Goal: Use online tool/utility: Utilize a website feature to perform a specific function

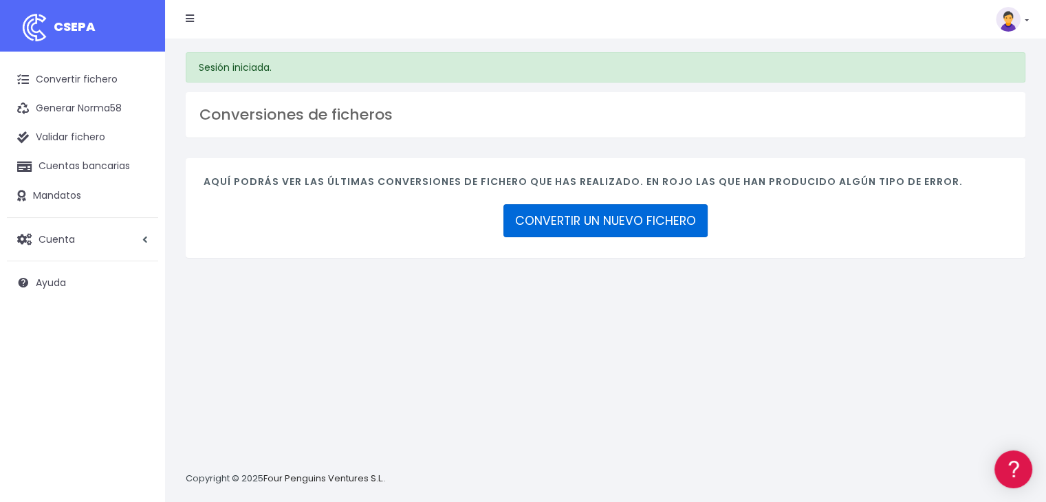
click at [633, 212] on link "CONVERTIR UN NUEVO FICHERO" at bounding box center [605, 220] width 204 height 33
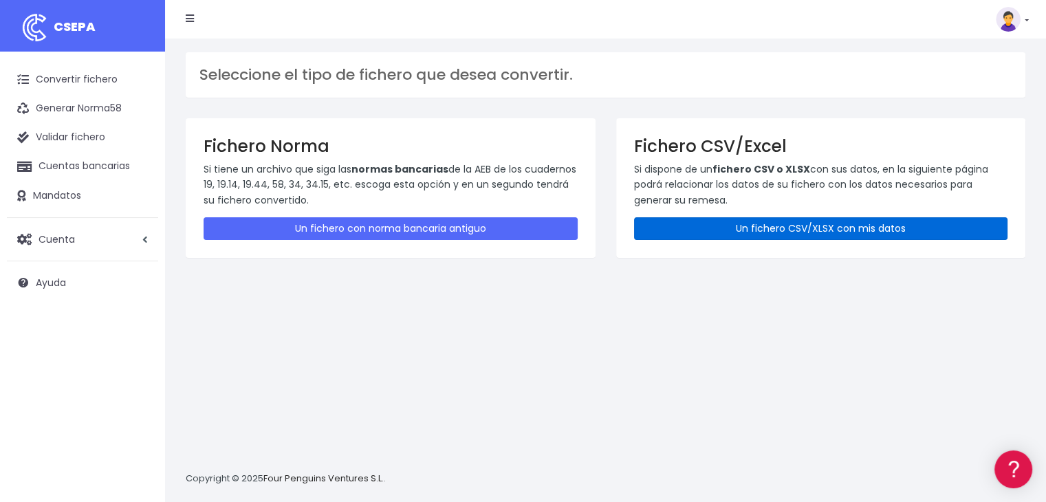
click at [815, 235] on link "Un fichero CSV/XLSX con mis datos" at bounding box center [821, 228] width 374 height 23
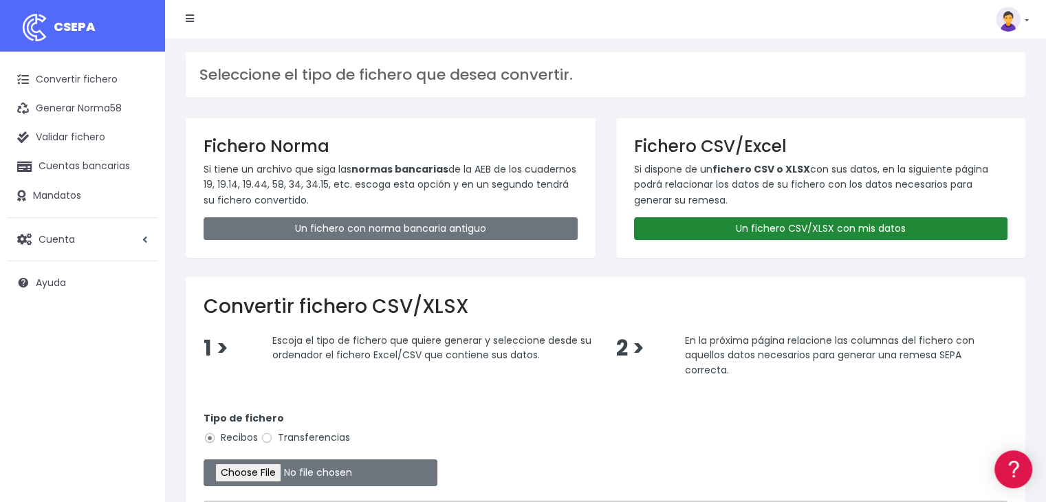
scroll to position [69, 0]
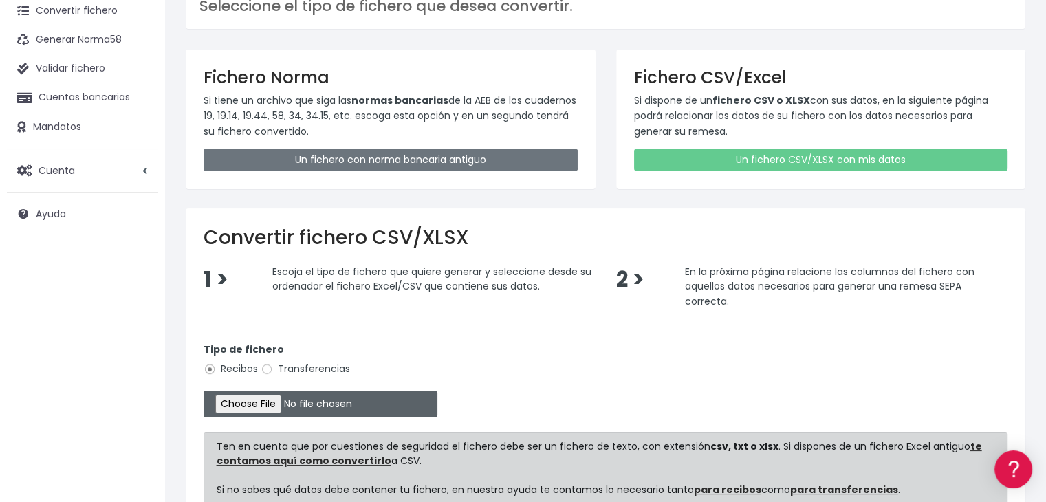
click at [281, 395] on input "file" at bounding box center [321, 404] width 234 height 27
type input "C:\fakepath\Remesa Gestion 05-09-25.xlsx"
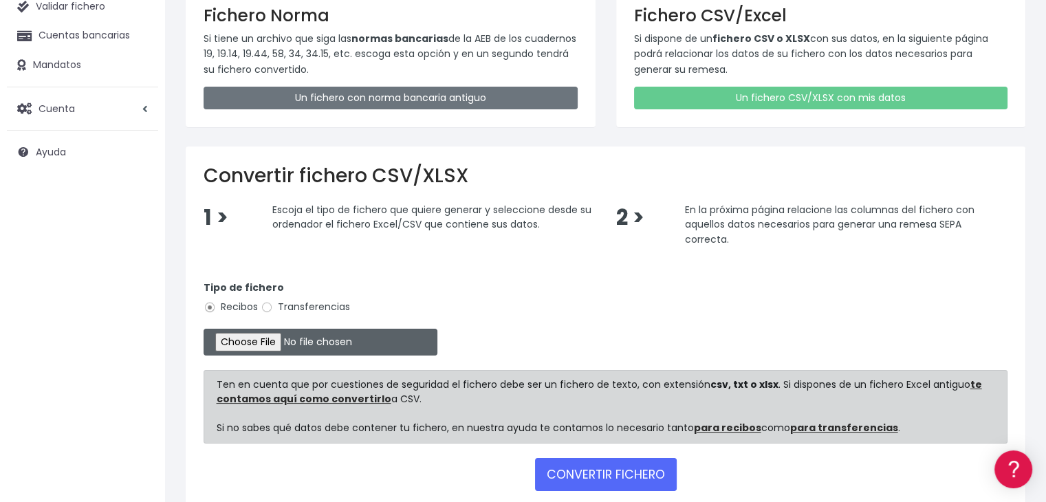
scroll to position [205, 0]
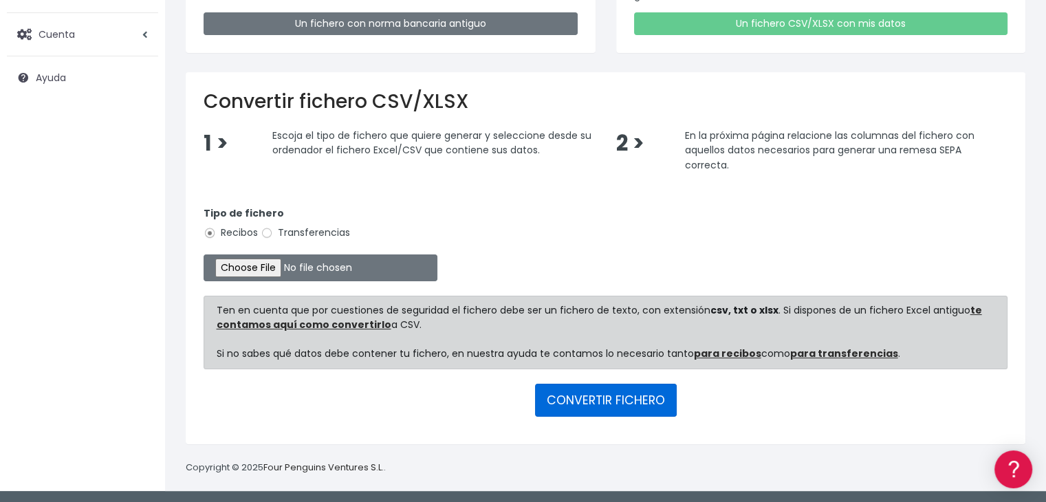
click at [646, 391] on button "CONVERTIR FICHERO" at bounding box center [606, 400] width 142 height 33
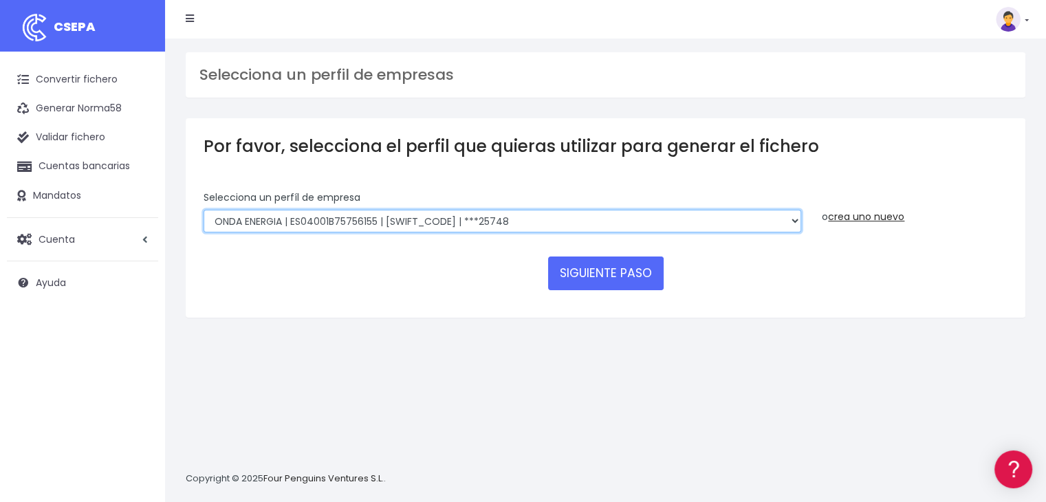
click at [533, 223] on select "ONDA ENERGIA | ES83001B56554553 | CCRIES2AXXX | ***23827 AICAVE | ES18001B19731…" at bounding box center [503, 221] width 598 height 23
select select "2848"
click at [204, 210] on select "ONDA ENERGIA | ES83001B56554553 | CCRIES2AXXX | ***23827 AICAVE | ES18001B19731…" at bounding box center [503, 221] width 598 height 23
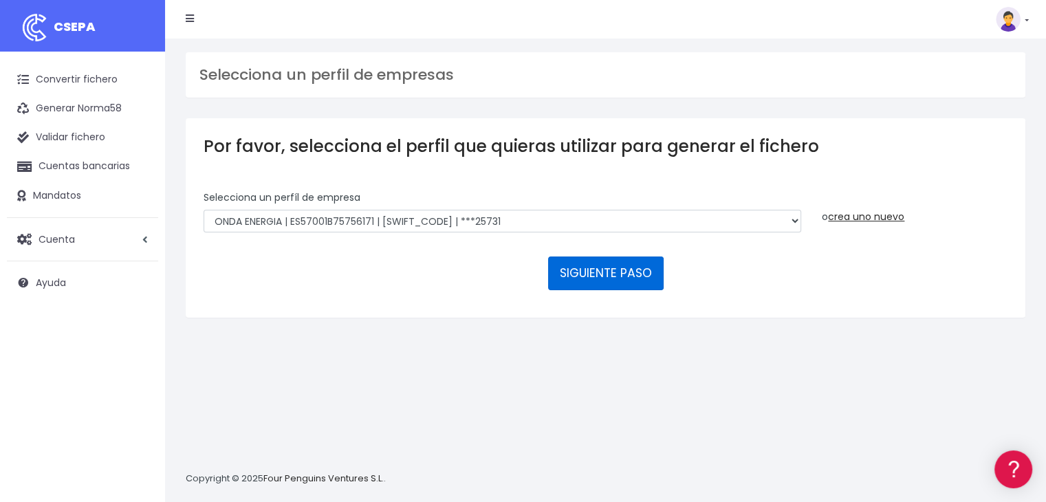
click at [591, 281] on button "SIGUIENTE PASO" at bounding box center [606, 273] width 116 height 33
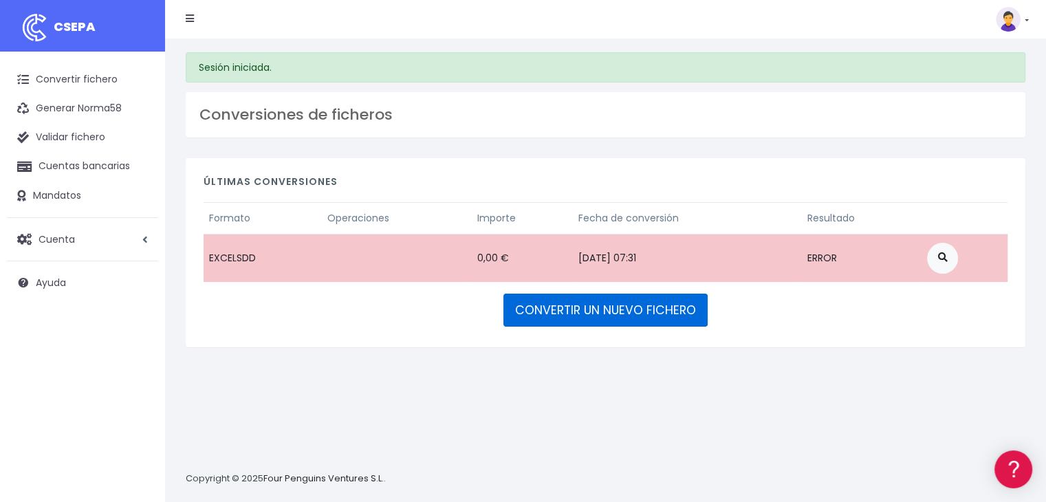
click at [683, 324] on link "CONVERTIR UN NUEVO FICHERO" at bounding box center [605, 310] width 204 height 33
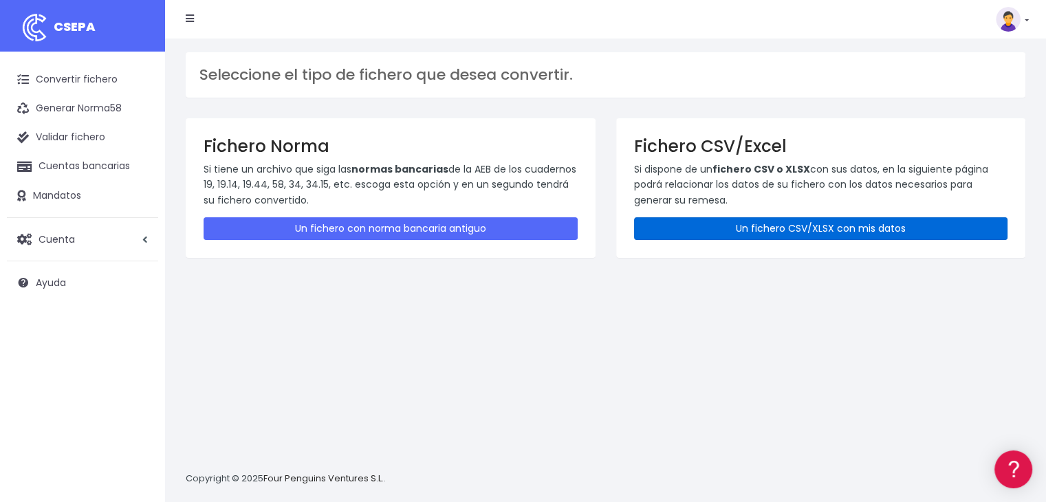
click at [761, 237] on link "Un fichero CSV/XLSX con mis datos" at bounding box center [821, 228] width 374 height 23
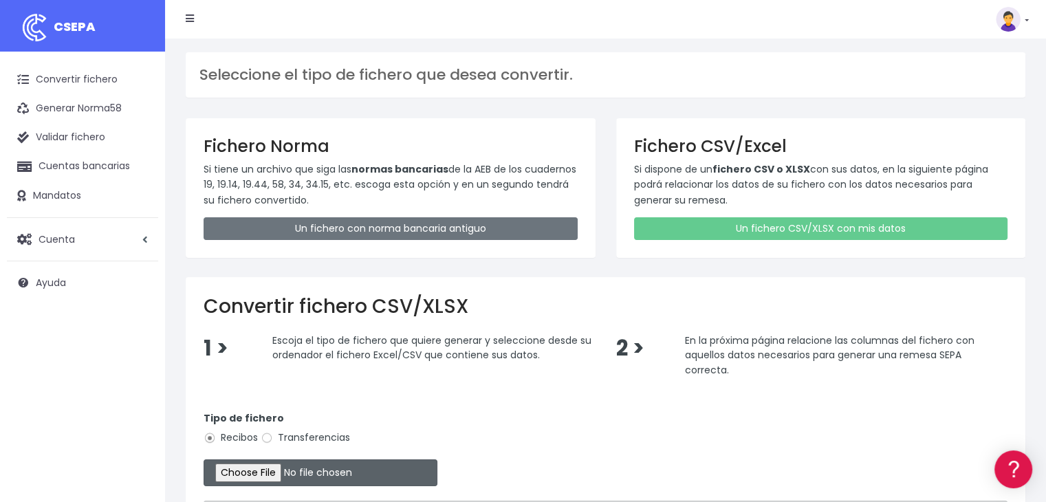
click at [226, 468] on input "file" at bounding box center [321, 472] width 234 height 27
type input "C:\fakepath\Remesa Gestion [DATE].xlsx"
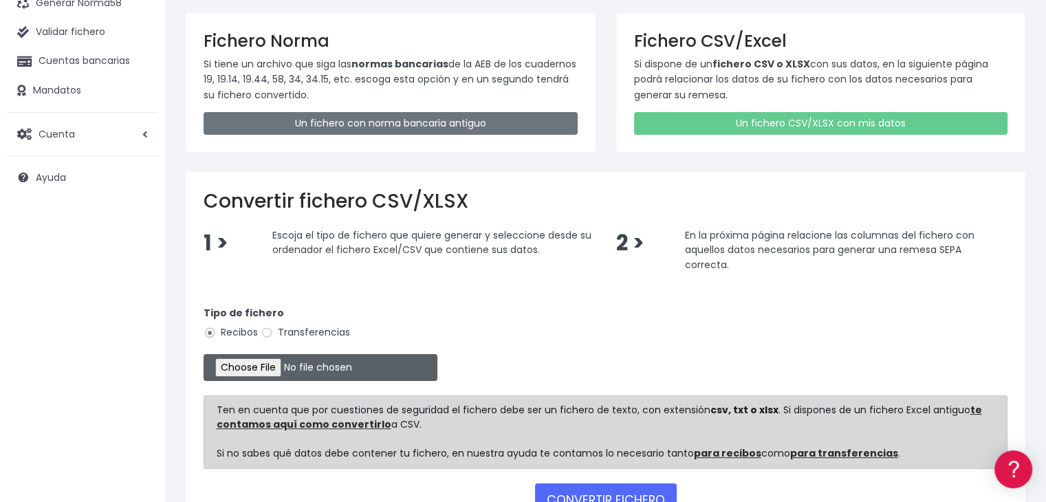
scroll to position [205, 0]
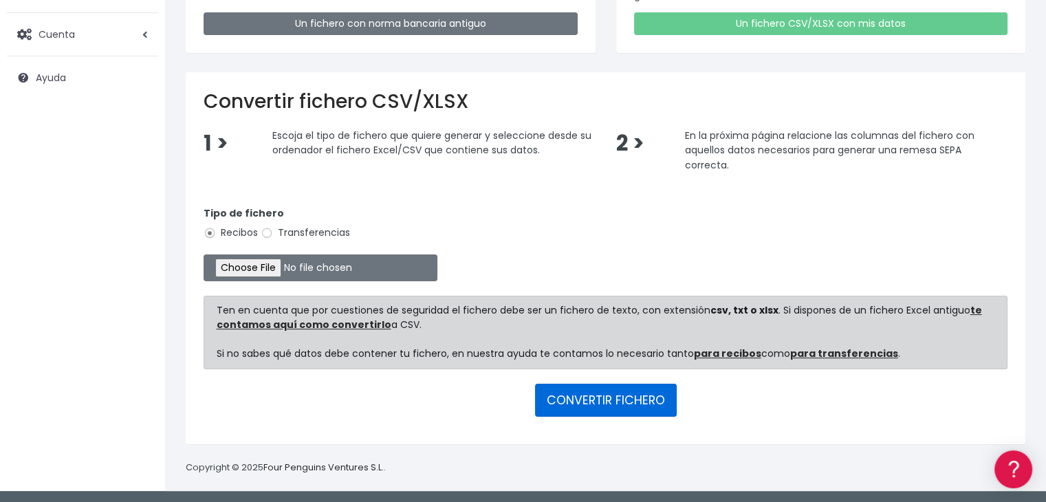
click at [622, 399] on button "CONVERTIR FICHERO" at bounding box center [606, 400] width 142 height 33
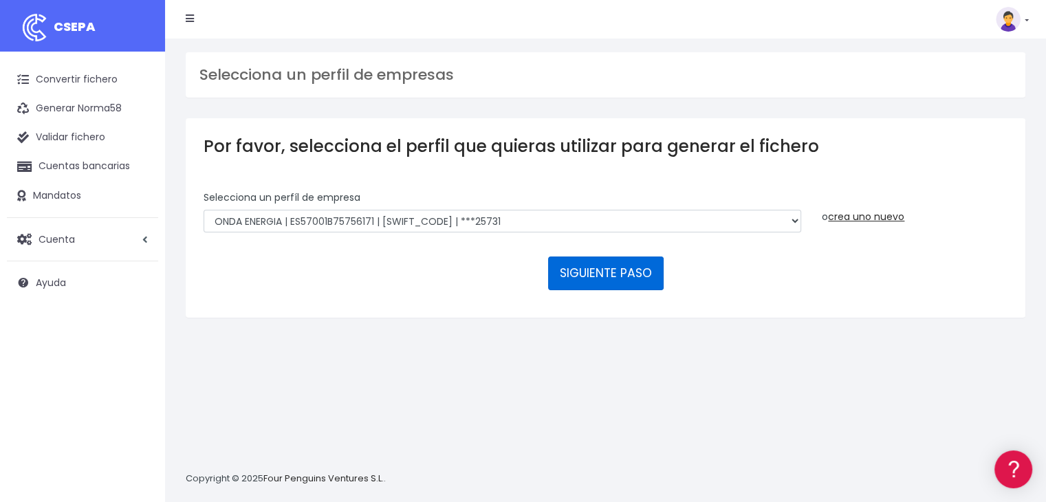
click at [601, 276] on button "SIGUIENTE PASO" at bounding box center [606, 273] width 116 height 33
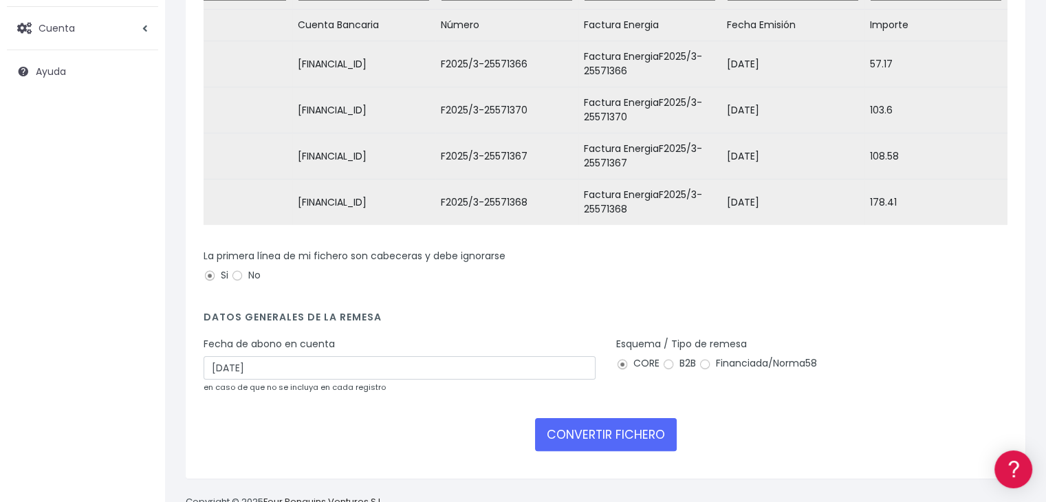
scroll to position [256, 0]
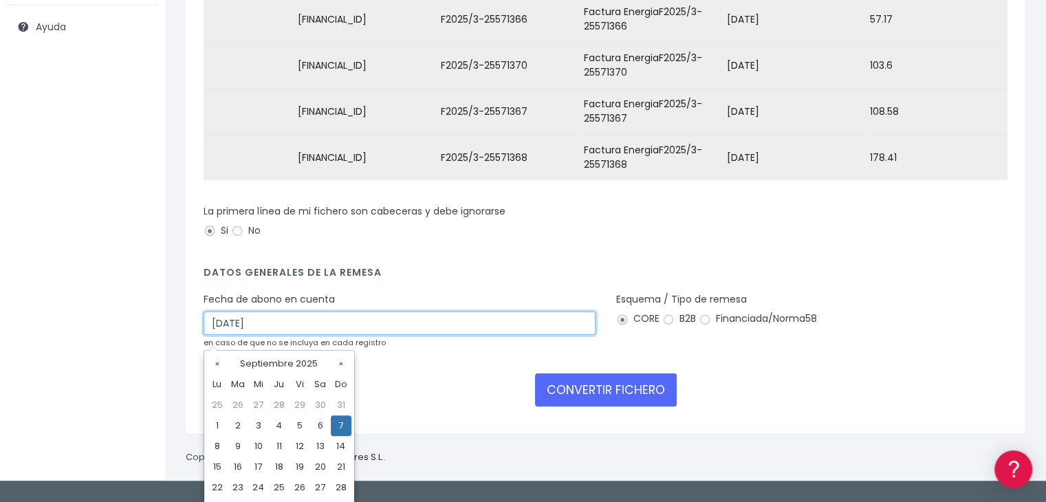
click at [459, 332] on input "[DATE]" at bounding box center [400, 323] width 392 height 23
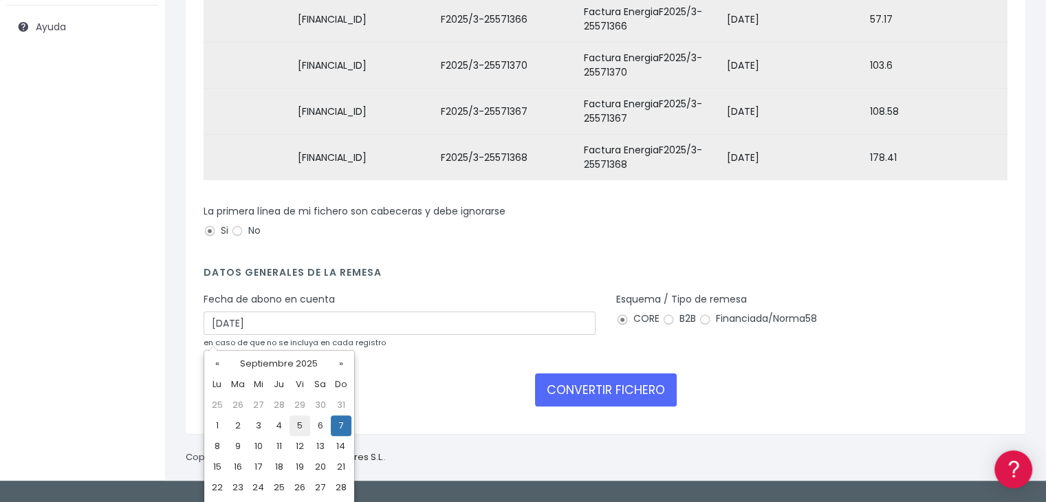
click at [298, 426] on td "5" at bounding box center [300, 425] width 21 height 21
type input "[DATE]"
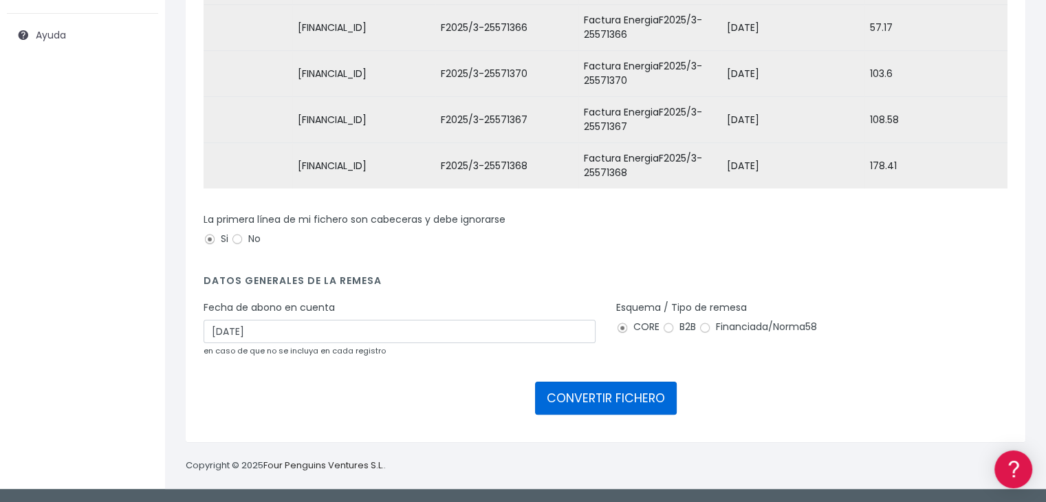
click at [626, 395] on button "CONVERTIR FICHERO" at bounding box center [606, 398] width 142 height 33
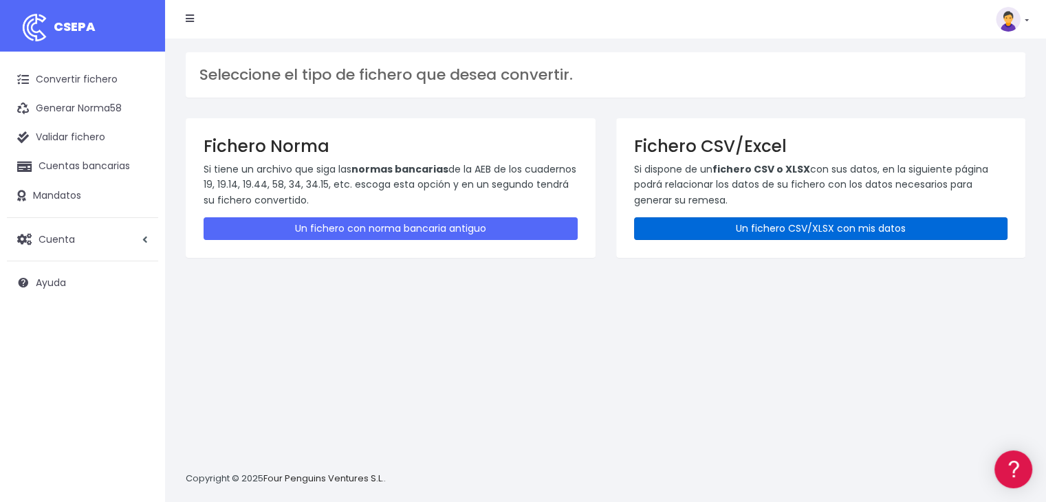
click at [783, 226] on link "Un fichero CSV/XLSX con mis datos" at bounding box center [821, 228] width 374 height 23
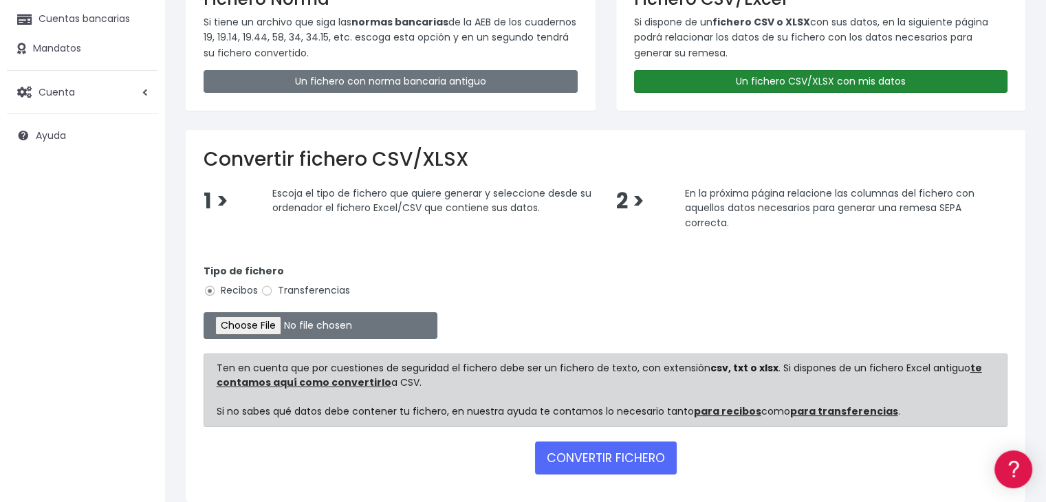
scroll to position [205, 0]
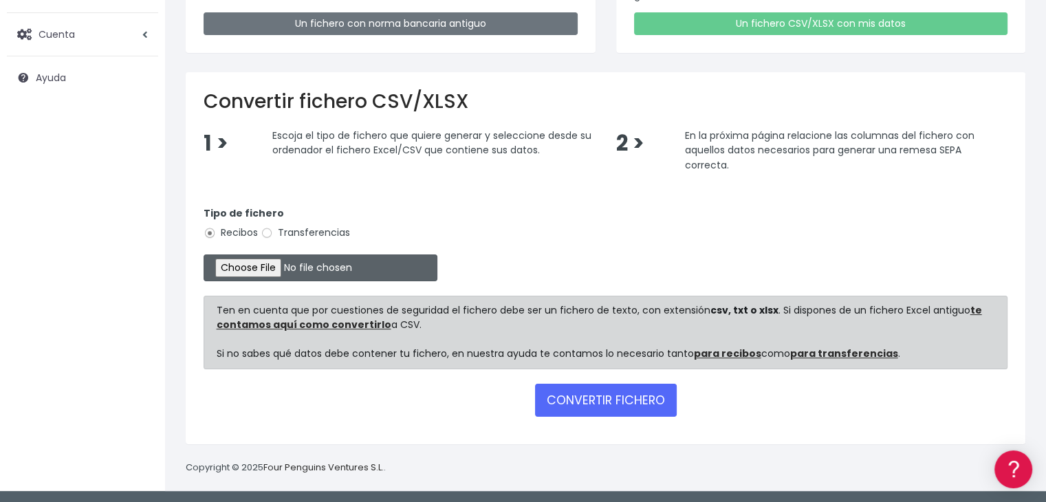
click at [283, 259] on input "file" at bounding box center [321, 267] width 234 height 27
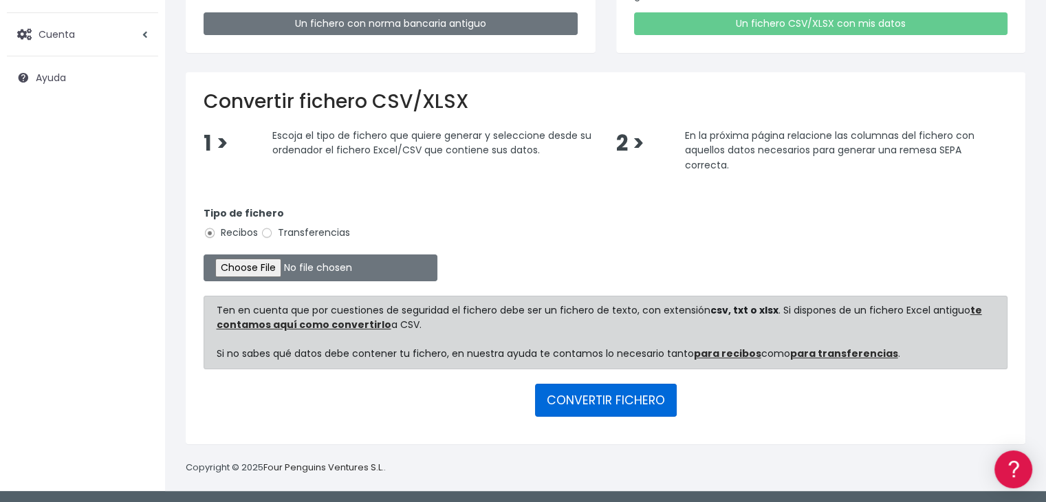
click at [604, 397] on button "CONVERTIR FICHERO" at bounding box center [606, 400] width 142 height 33
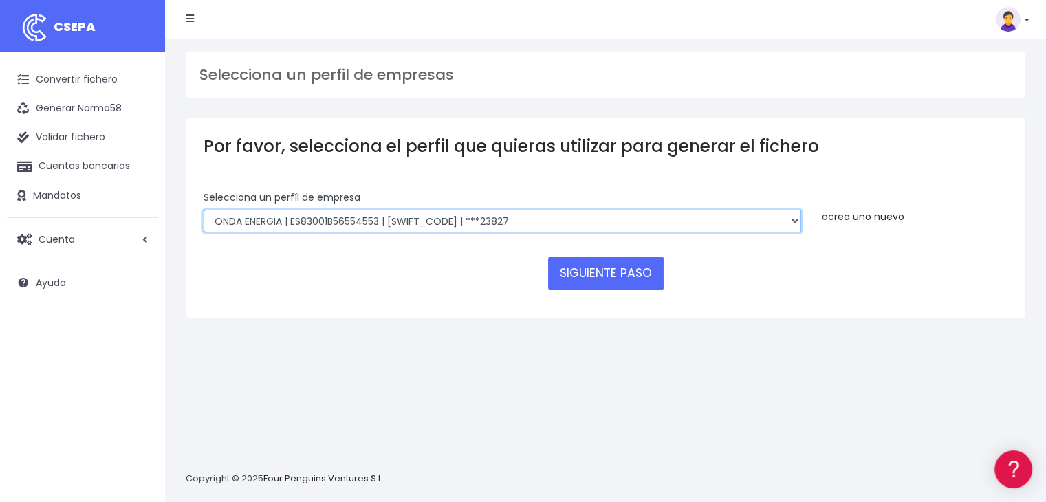
click at [619, 223] on select "ONDA ENERGIA | ES83001B56554553 | CCRIES2AXXX | ***23827 AICAVE | ES18001B19731…" at bounding box center [503, 221] width 598 height 23
select select "2848"
click at [204, 210] on select "ONDA ENERGIA | ES83001B56554553 | CCRIES2AXXX | ***23827 AICAVE | ES18001B19731…" at bounding box center [503, 221] width 598 height 23
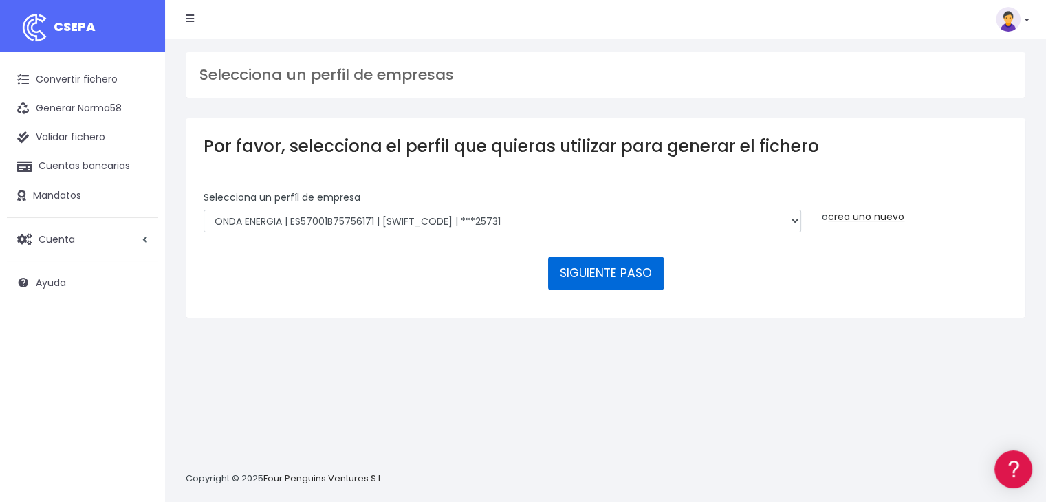
click at [599, 279] on button "SIGUIENTE PASO" at bounding box center [606, 273] width 116 height 33
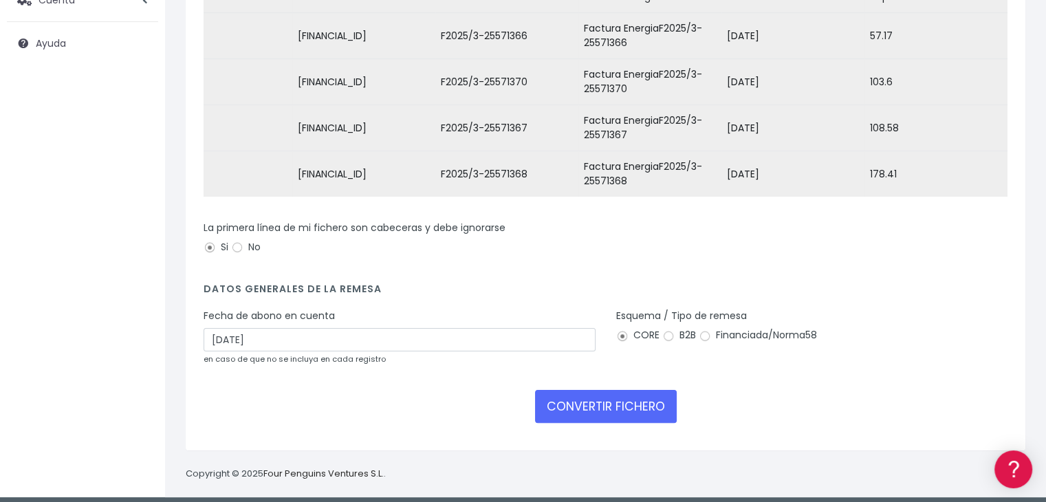
scroll to position [256, 0]
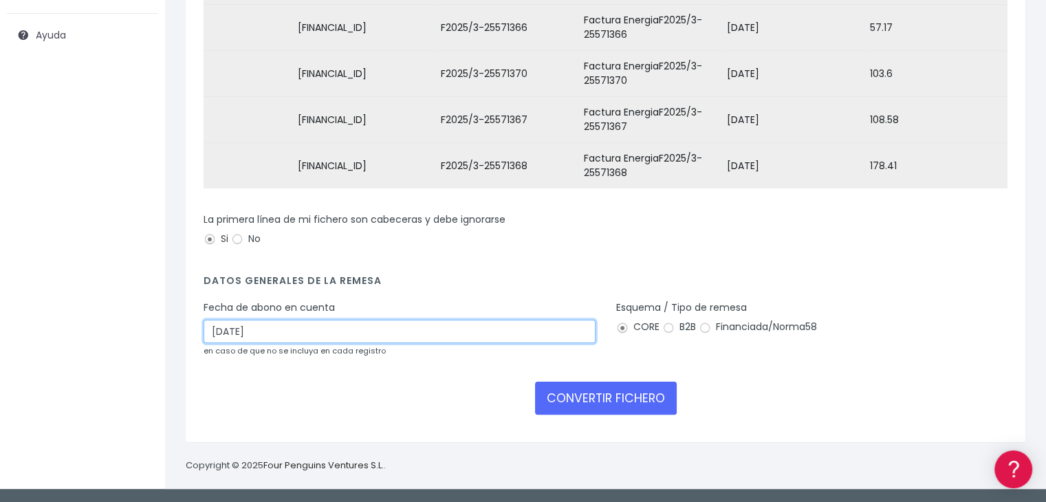
click at [407, 325] on input "[DATE]" at bounding box center [400, 331] width 392 height 23
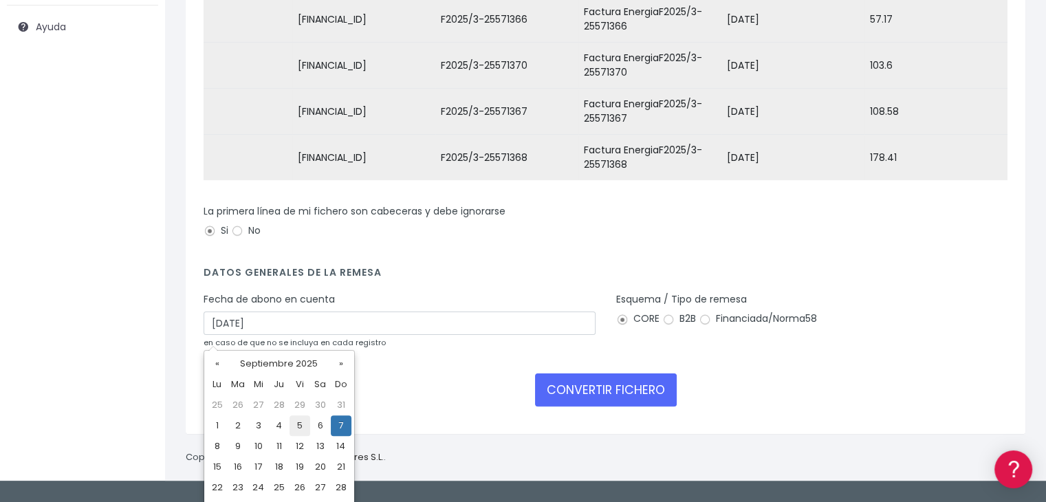
click at [299, 428] on td "5" at bounding box center [300, 425] width 21 height 21
type input "05/09/2025"
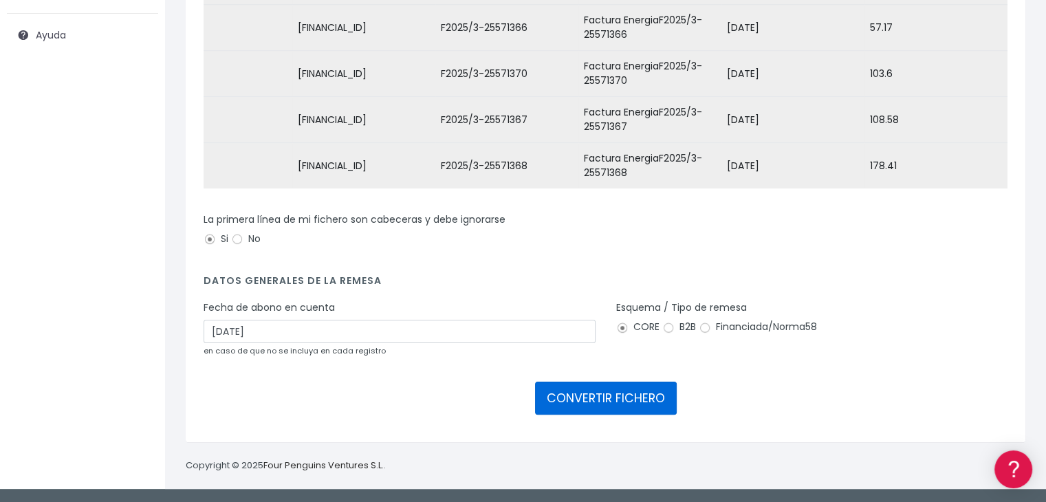
click at [582, 406] on button "CONVERTIR FICHERO" at bounding box center [606, 398] width 142 height 33
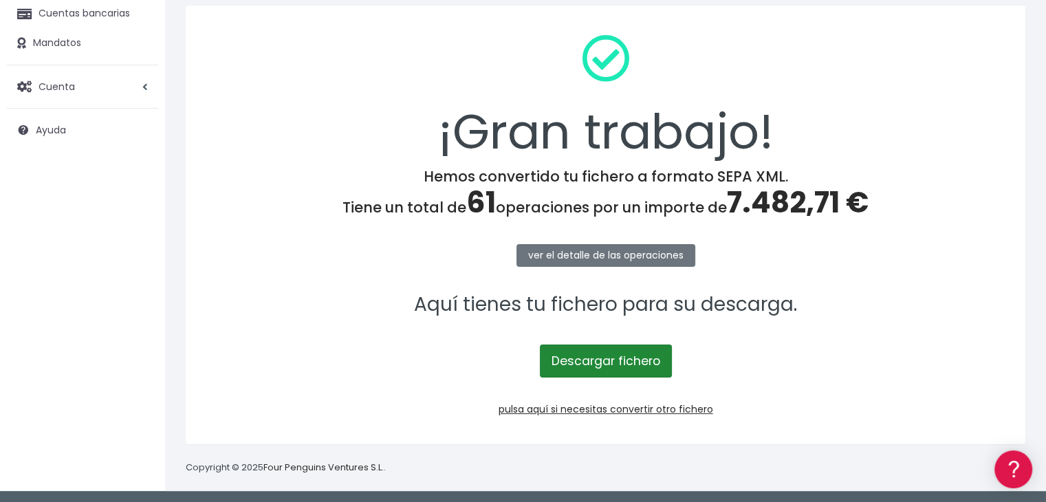
scroll to position [154, 0]
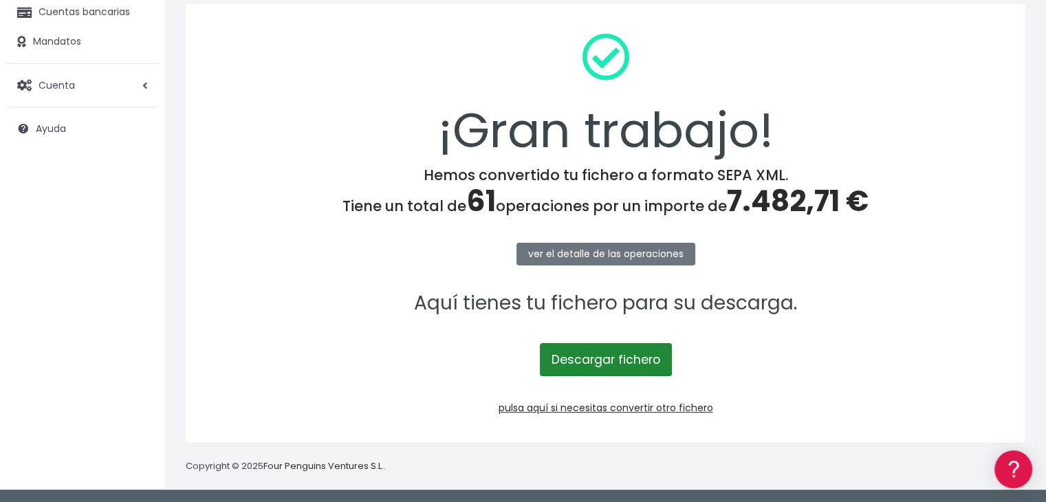
click at [624, 367] on link "Descargar fichero" at bounding box center [606, 359] width 132 height 33
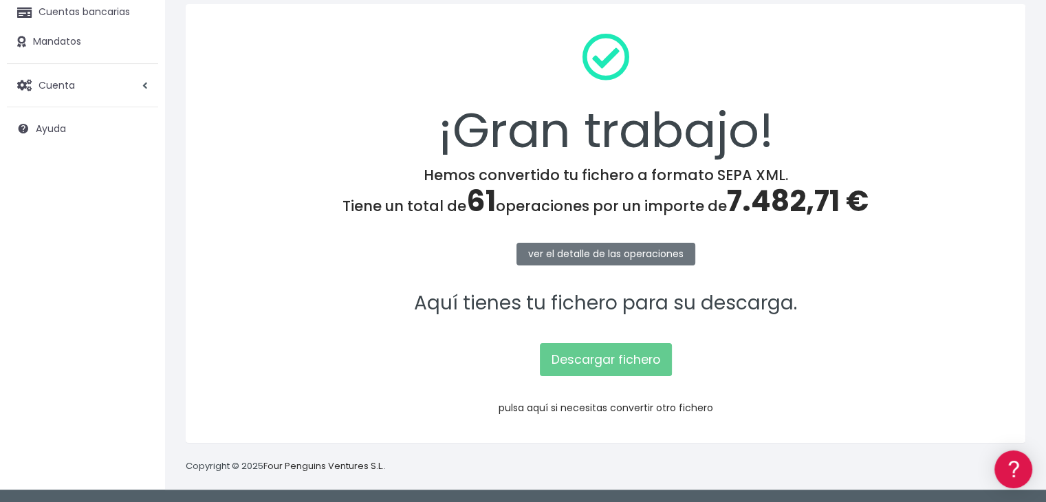
click at [584, 405] on link "pulsa aquí si necesitas convertir otro fichero" at bounding box center [606, 408] width 215 height 14
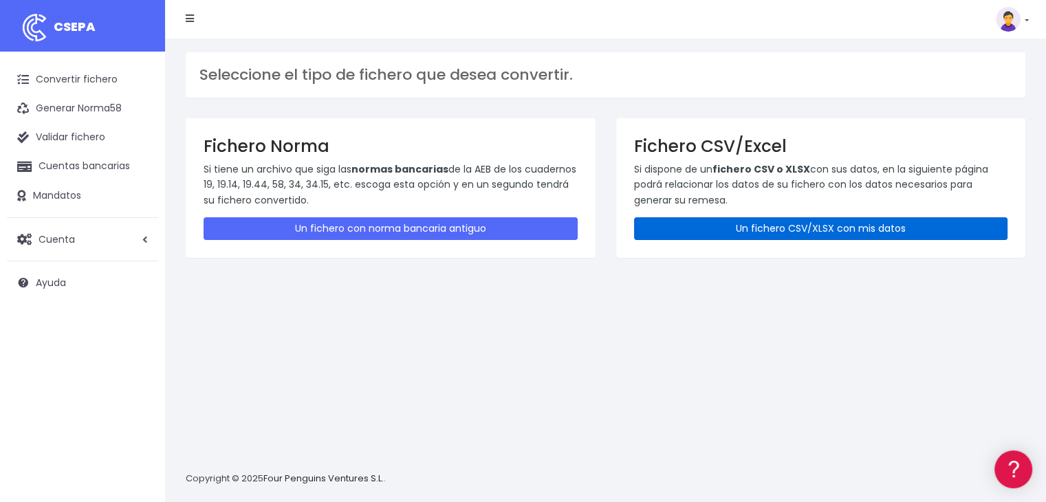
click at [787, 229] on link "Un fichero CSV/XLSX con mis datos" at bounding box center [821, 228] width 374 height 23
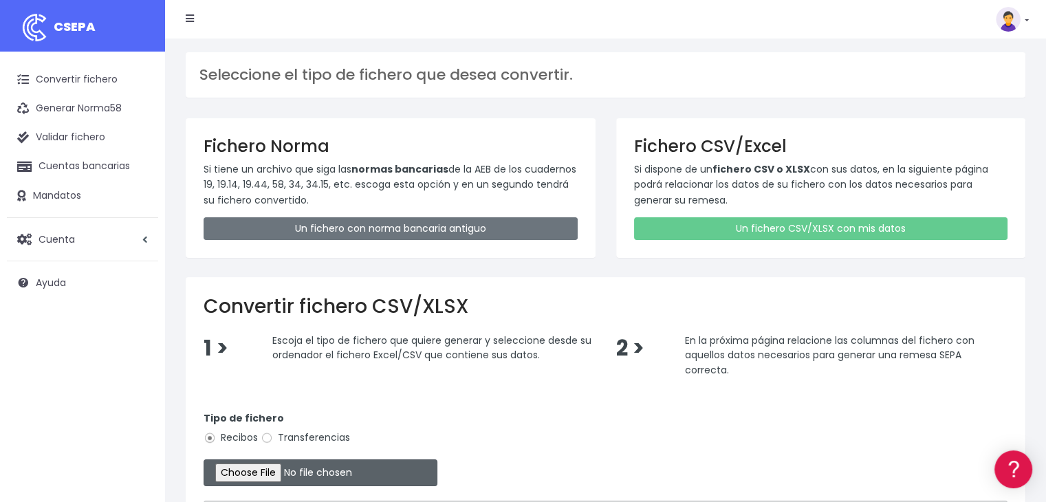
click at [281, 477] on input "file" at bounding box center [321, 472] width 234 height 27
type input "C:\fakepath\Remesa Comungest dia 05-09-25.xlsx"
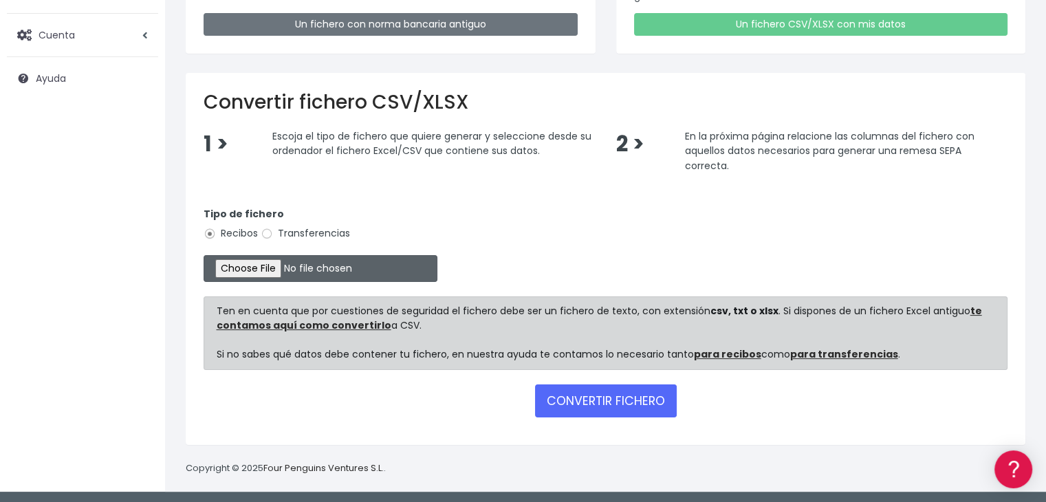
scroll to position [205, 0]
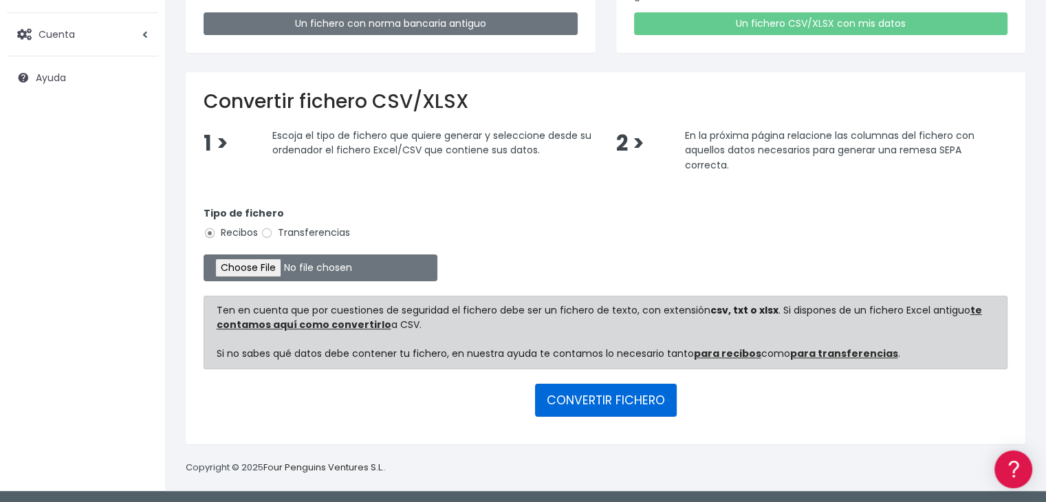
click at [591, 404] on button "CONVERTIR FICHERO" at bounding box center [606, 400] width 142 height 33
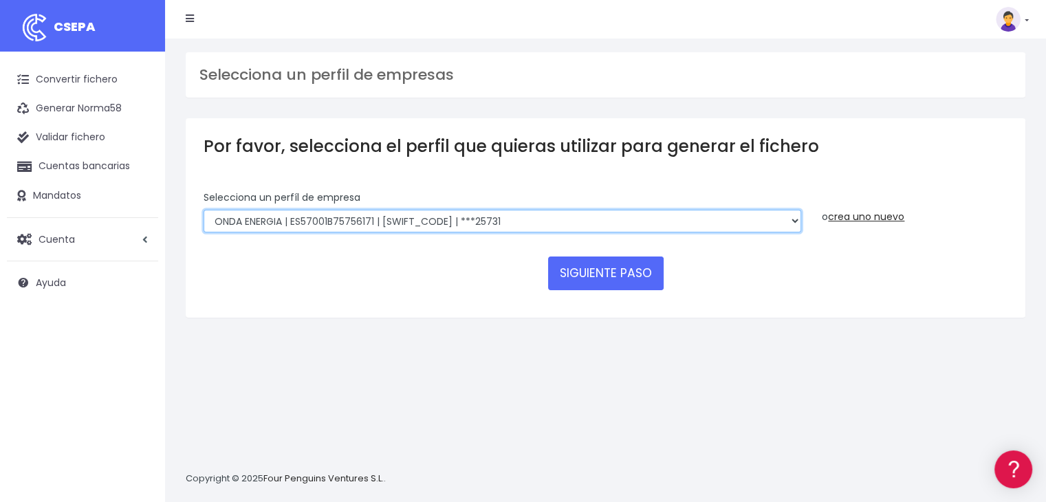
click at [695, 224] on select "ONDA ENERGIA | ES83001B56554553 | [SWIFT_CODE] | ***23827 AICAVE | ES18001B1973…" at bounding box center [503, 221] width 598 height 23
select select "2843"
click at [204, 210] on select "ONDA ENERGIA | ES83001B56554553 | [SWIFT_CODE] | ***23827 AICAVE | ES18001B1973…" at bounding box center [503, 221] width 598 height 23
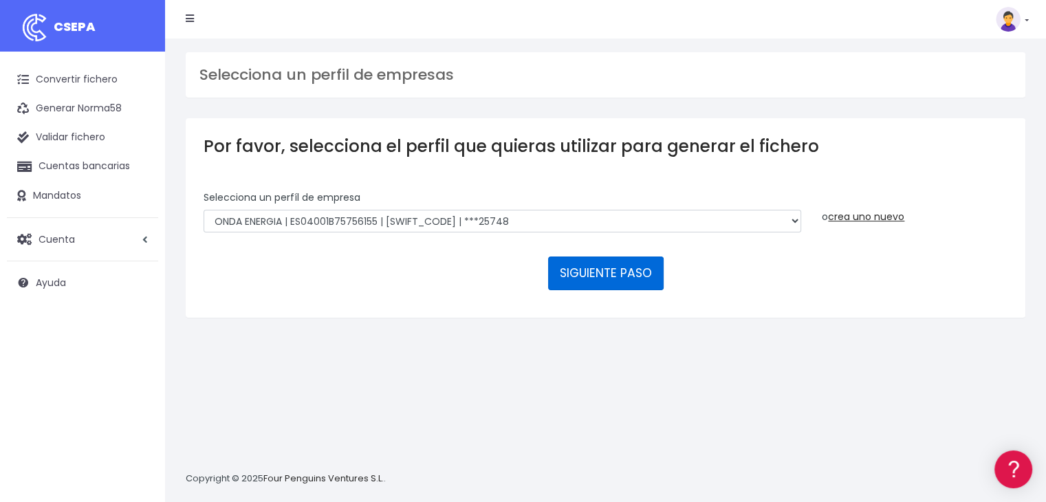
click at [634, 272] on button "SIGUIENTE PASO" at bounding box center [606, 273] width 116 height 33
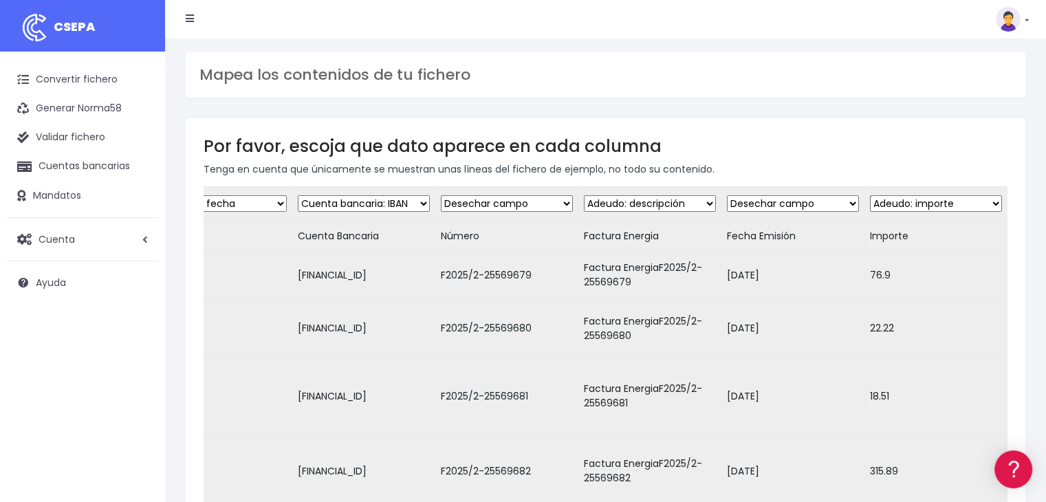
scroll to position [299, 0]
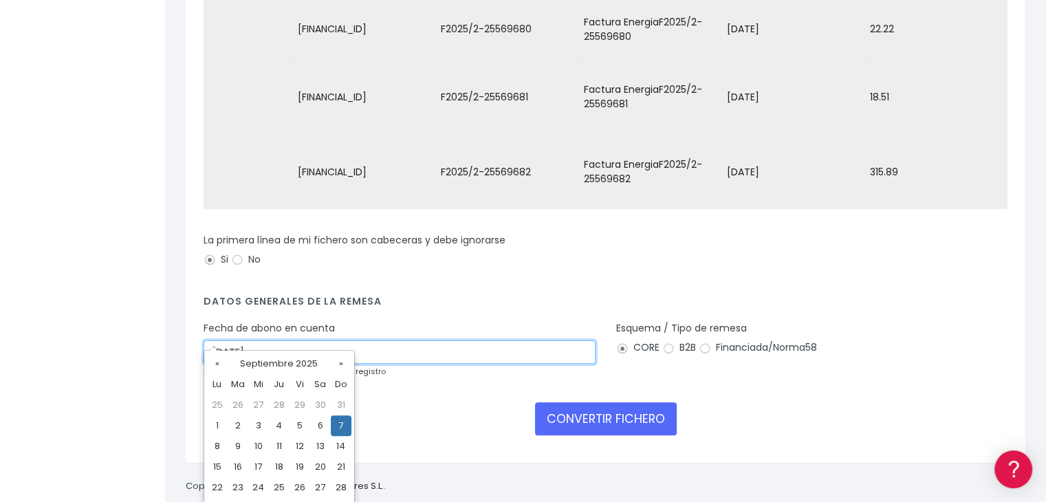
click at [430, 340] on input "07/09/2025" at bounding box center [400, 351] width 392 height 23
drag, startPoint x: 299, startPoint y: 422, endPoint x: 404, endPoint y: 427, distance: 105.4
click at [299, 422] on td "5" at bounding box center [300, 425] width 21 height 21
type input "05/09/2025"
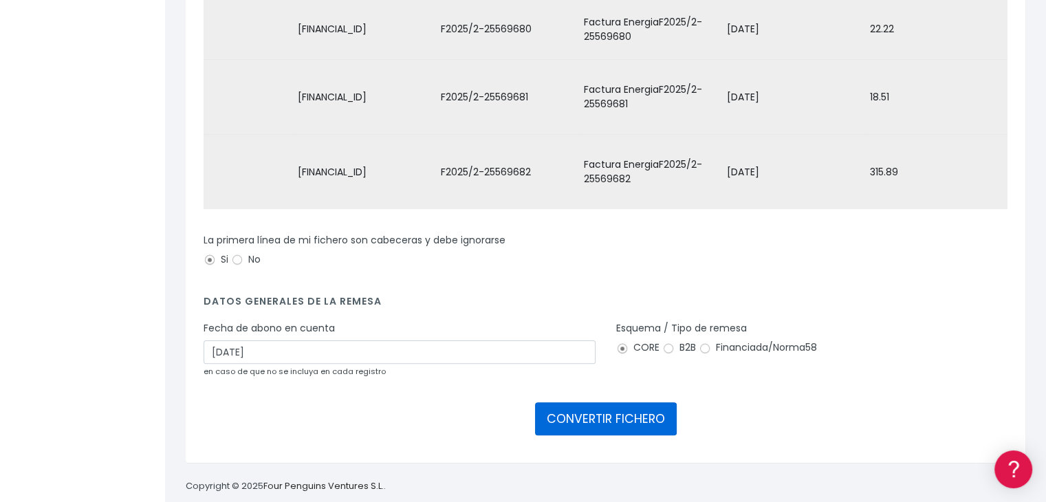
drag, startPoint x: 582, startPoint y: 402, endPoint x: 559, endPoint y: 255, distance: 148.3
click at [582, 402] on button "CONVERTIR FICHERO" at bounding box center [606, 418] width 142 height 33
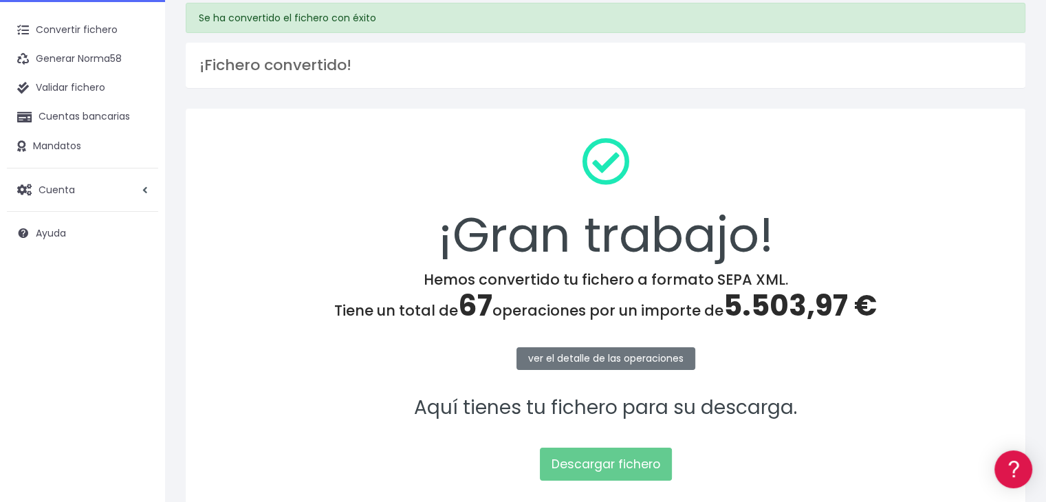
scroll to position [138, 0]
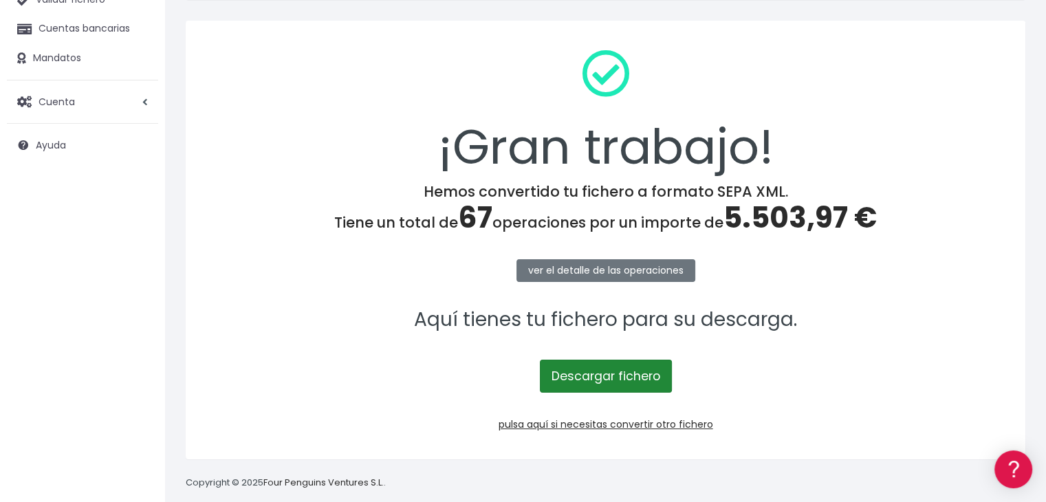
click at [616, 367] on link "Descargar fichero" at bounding box center [606, 376] width 132 height 33
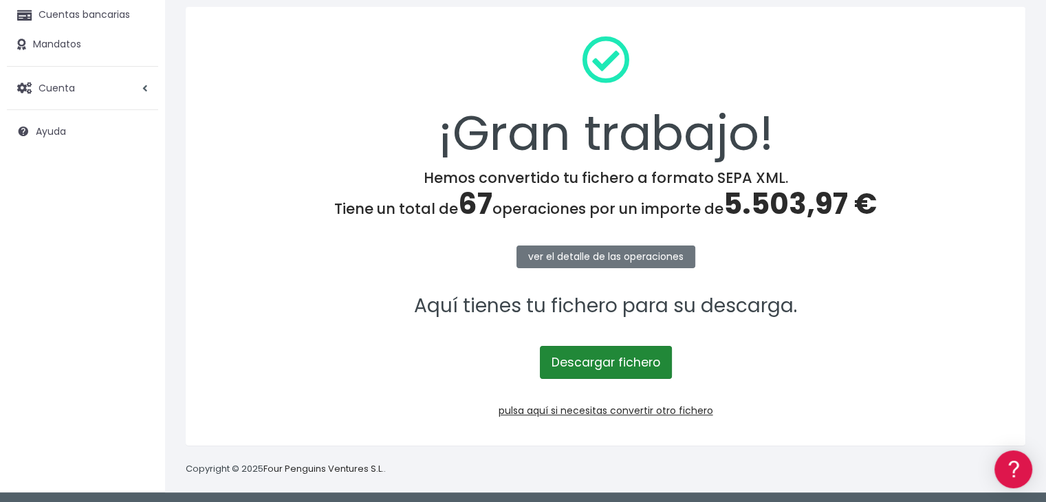
scroll to position [154, 0]
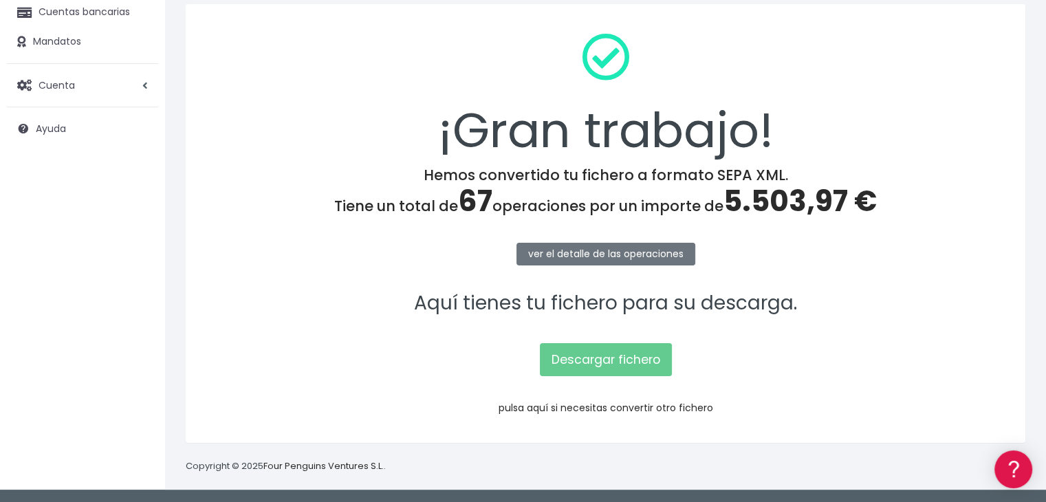
click at [587, 408] on link "pulsa aquí si necesitas convertir otro fichero" at bounding box center [606, 408] width 215 height 14
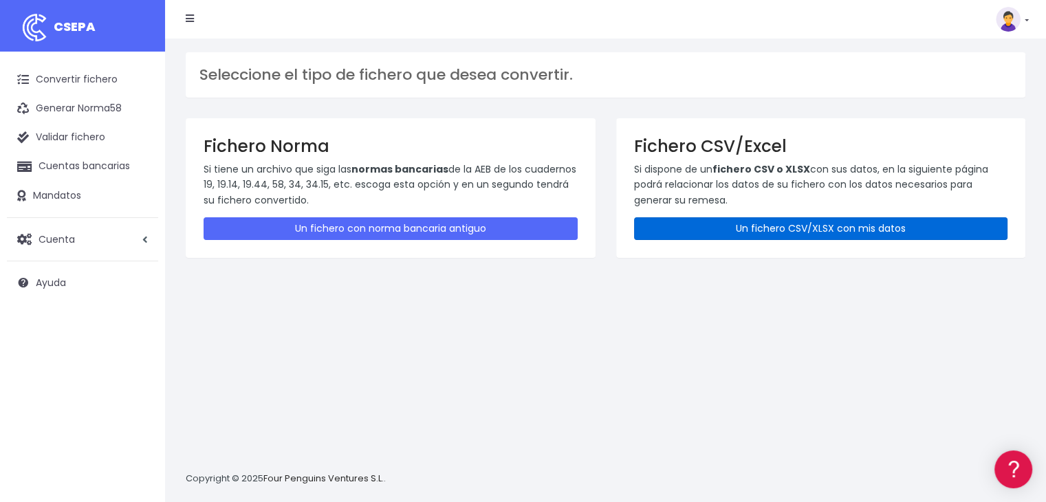
click at [793, 229] on link "Un fichero CSV/XLSX con mis datos" at bounding box center [821, 228] width 374 height 23
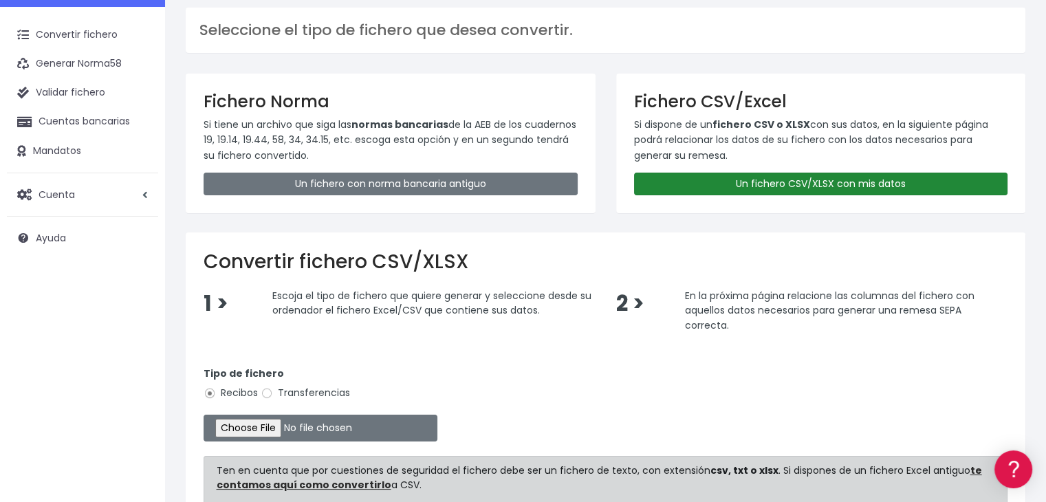
scroll to position [69, 0]
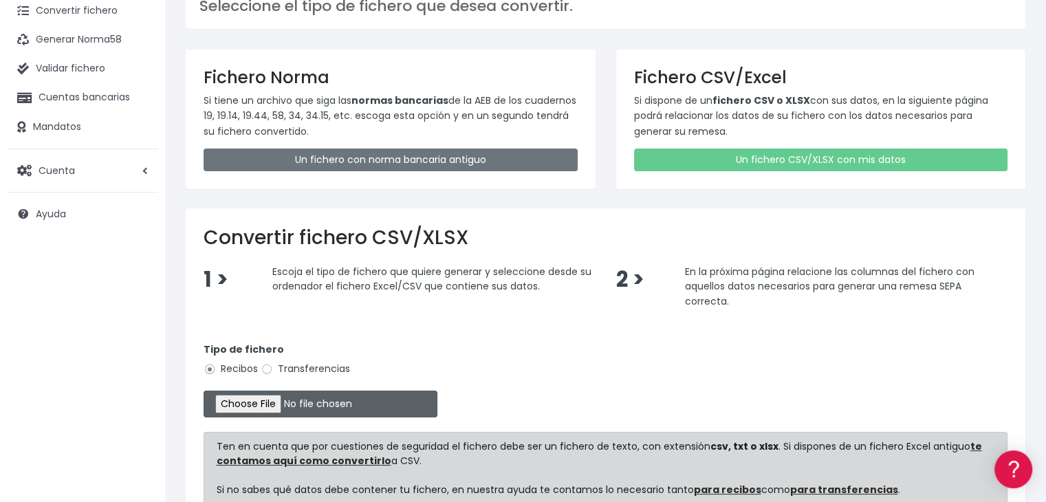
click at [291, 402] on input "file" at bounding box center [321, 404] width 234 height 27
type input "C:\fakepath\Remesa Jocarfe 03-09-25.xlsx"
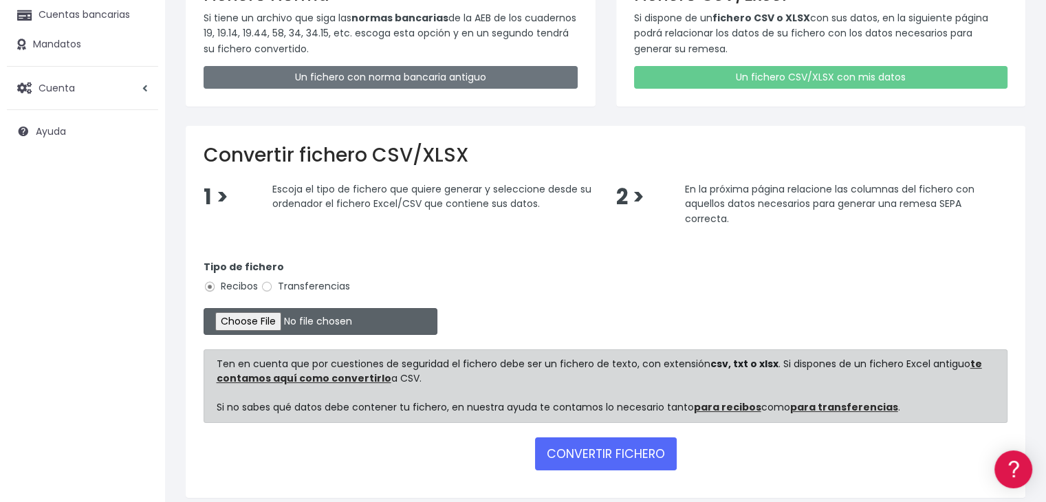
scroll to position [205, 0]
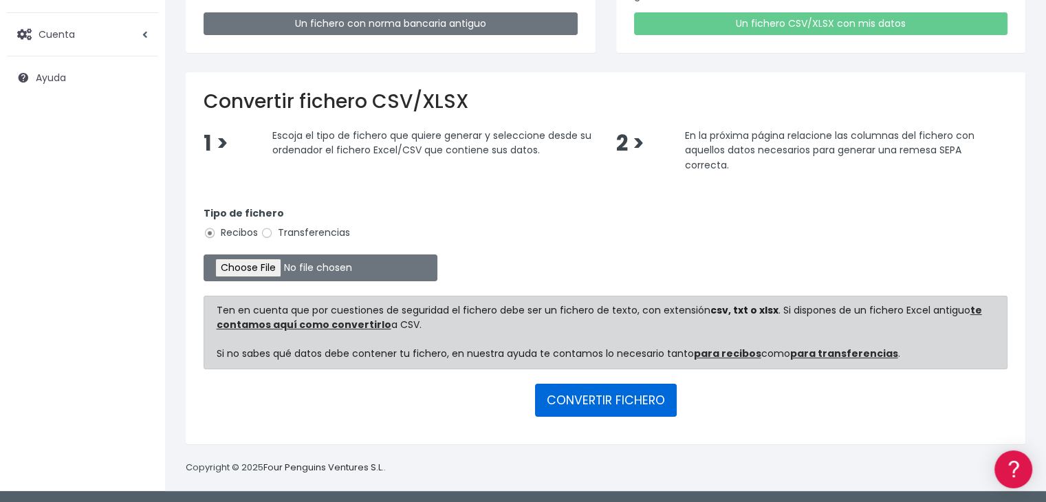
drag, startPoint x: 614, startPoint y: 402, endPoint x: 626, endPoint y: 261, distance: 141.5
click at [613, 402] on button "CONVERTIR FICHERO" at bounding box center [606, 400] width 142 height 33
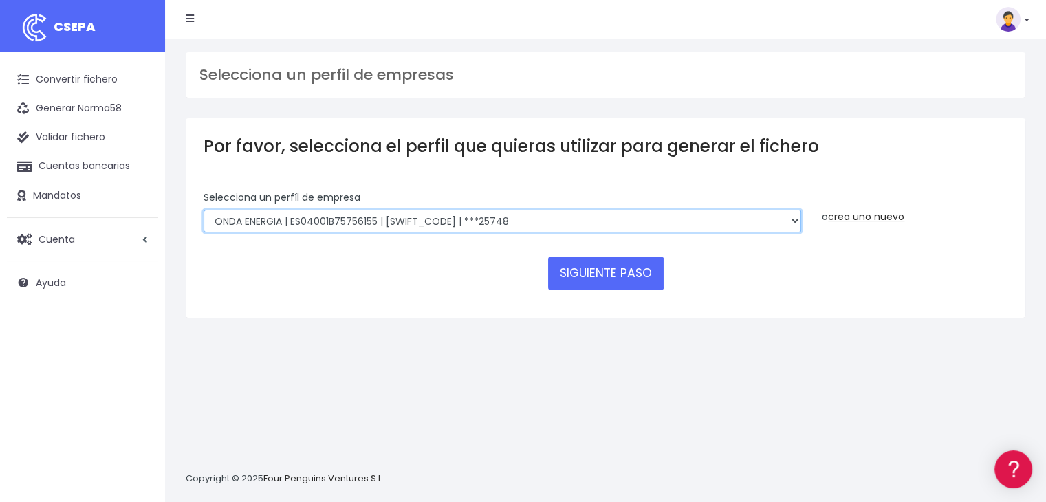
click at [633, 230] on select "ONDA ENERGIA | ES83001B56554553 | [SWIFT_CODE] | ***23827 AICAVE | ES18001B1973…" at bounding box center [503, 221] width 598 height 23
select select "2532"
click at [204, 210] on select "ONDA ENERGIA | ES83001B56554553 | CCRIES2AXXX | ***23827 AICAVE | ES18001B19731…" at bounding box center [503, 221] width 598 height 23
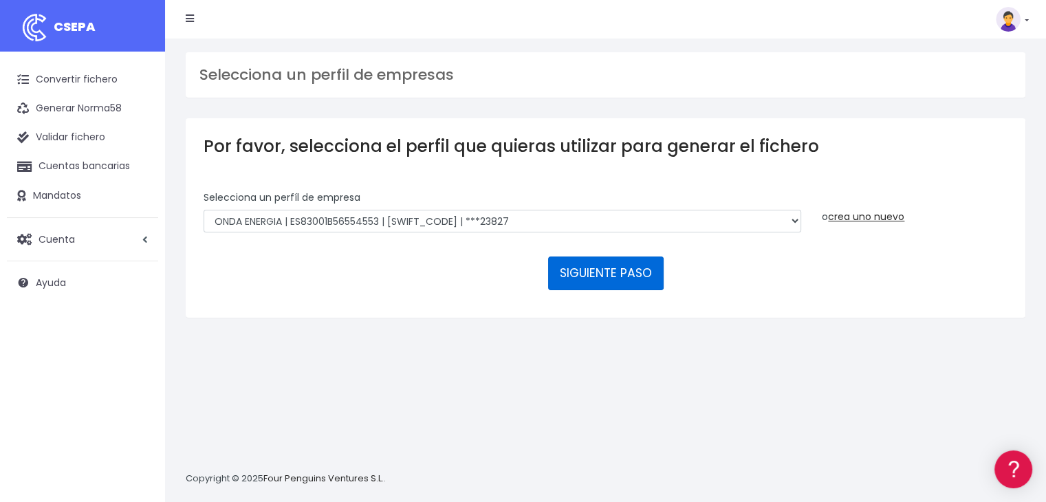
click at [626, 266] on button "SIGUIENTE PASO" at bounding box center [606, 273] width 116 height 33
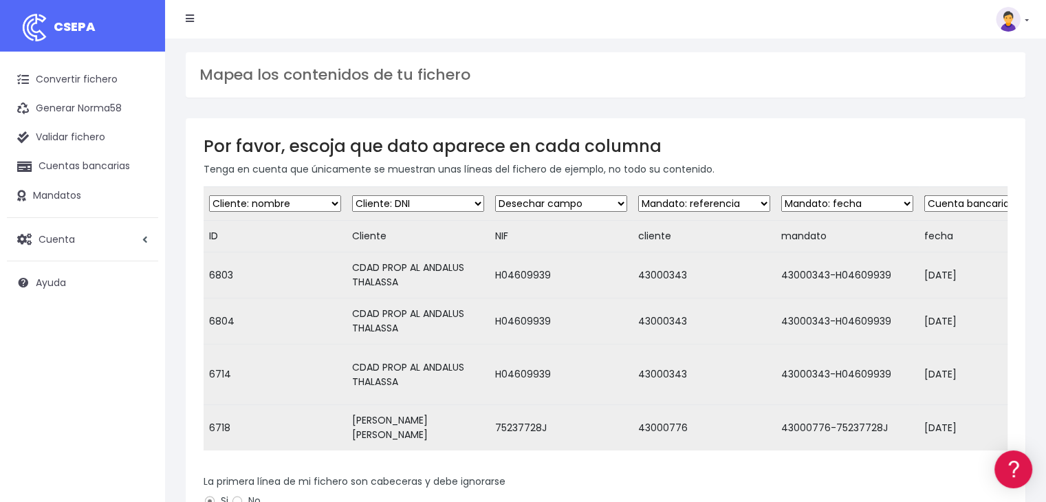
click at [339, 206] on select "Desechar campo Cliente: nombre Cliente: DNI Cliente: Email Cliente: Dirección C…" at bounding box center [275, 203] width 132 height 17
select select "dismiss"
click at [209, 195] on select "Desechar campo Cliente: nombre Cliente: DNI Cliente: Email Cliente: Dirección C…" at bounding box center [275, 203] width 132 height 17
click at [608, 203] on select "Desechar campo Cliente: nombre Cliente: DNI Cliente: Email Cliente: Dirección C…" at bounding box center [561, 203] width 132 height 17
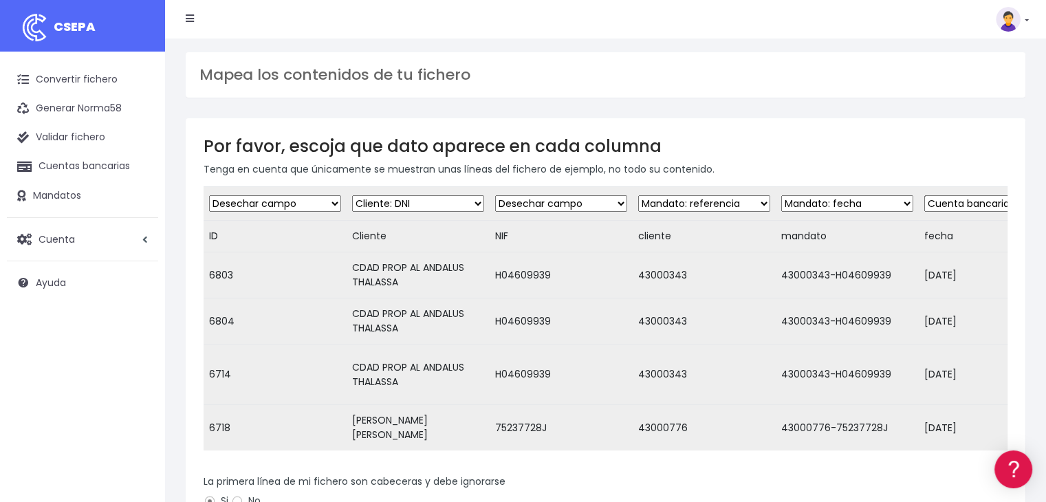
scroll to position [0, 261]
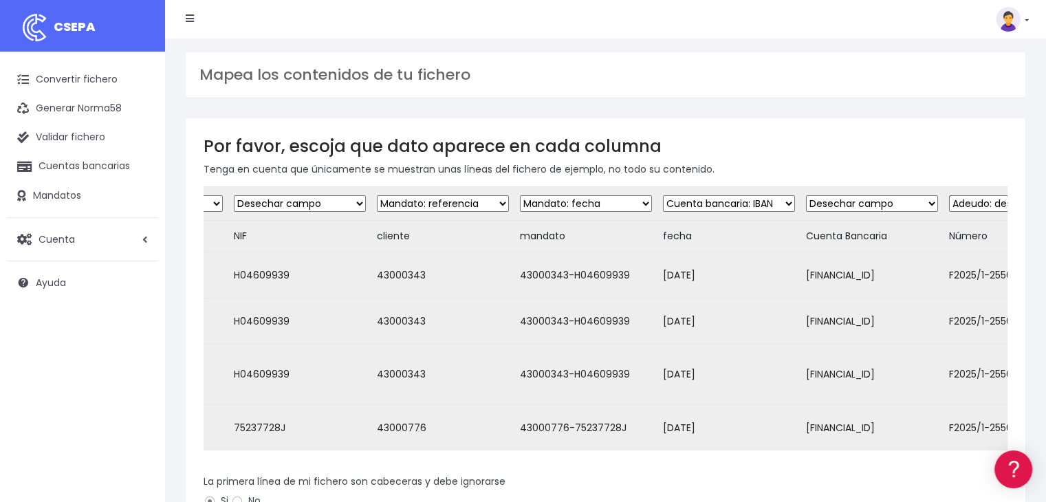
click at [486, 201] on select "Desechar campo Cliente: nombre Cliente: DNI Cliente: Email Cliente: Dirección C…" at bounding box center [443, 203] width 132 height 17
select select "dismiss"
click at [377, 195] on select "Desechar campo Cliente: nombre Cliente: DNI Cliente: Email Cliente: Dirección C…" at bounding box center [443, 203] width 132 height 17
click at [611, 204] on select "Desechar campo Cliente: nombre Cliente: DNI Cliente: Email Cliente: Dirección C…" at bounding box center [586, 203] width 132 height 17
select select "mandate_reference"
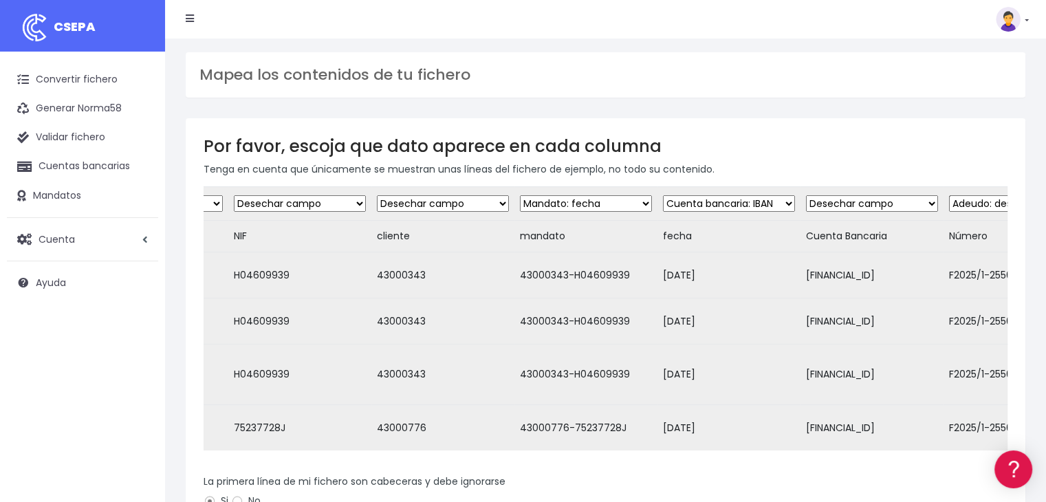
click at [520, 195] on select "Desechar campo Cliente: nombre Cliente: DNI Cliente: Email Cliente: Dirección C…" at bounding box center [586, 203] width 132 height 17
click at [774, 199] on select "Desechar campo Cliente: nombre Cliente: DNI Cliente: Email Cliente: Dirección C…" at bounding box center [729, 203] width 132 height 17
select select "mandate_signed_at"
click at [663, 195] on select "Desechar campo Cliente: nombre Cliente: DNI Cliente: Email Cliente: Dirección C…" at bounding box center [729, 203] width 132 height 17
click at [897, 204] on select "Desechar campo Cliente: nombre Cliente: DNI Cliente: Email Cliente: Dirección C…" at bounding box center [872, 203] width 132 height 17
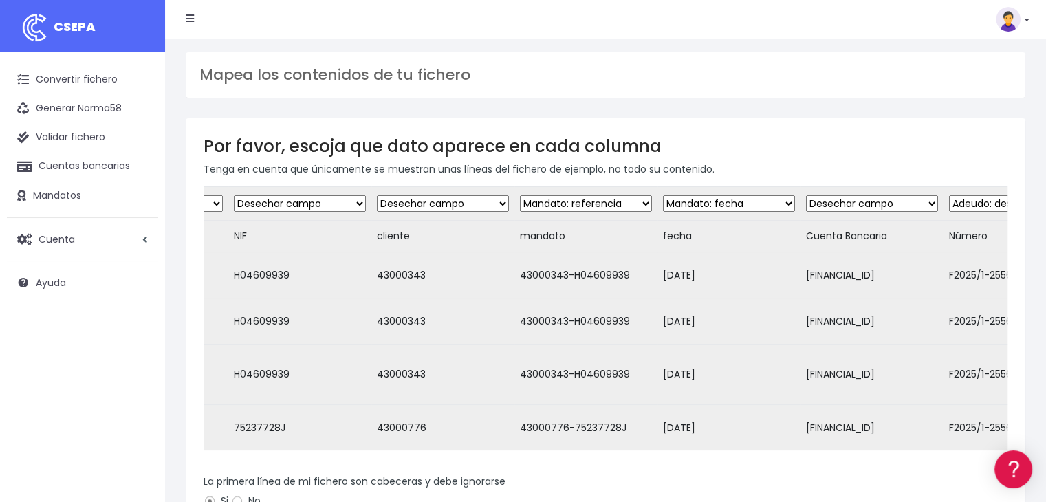
select select "iban"
click at [806, 195] on select "Desechar campo Cliente: nombre Cliente: DNI Cliente: Email Cliente: Dirección C…" at bounding box center [872, 203] width 132 height 17
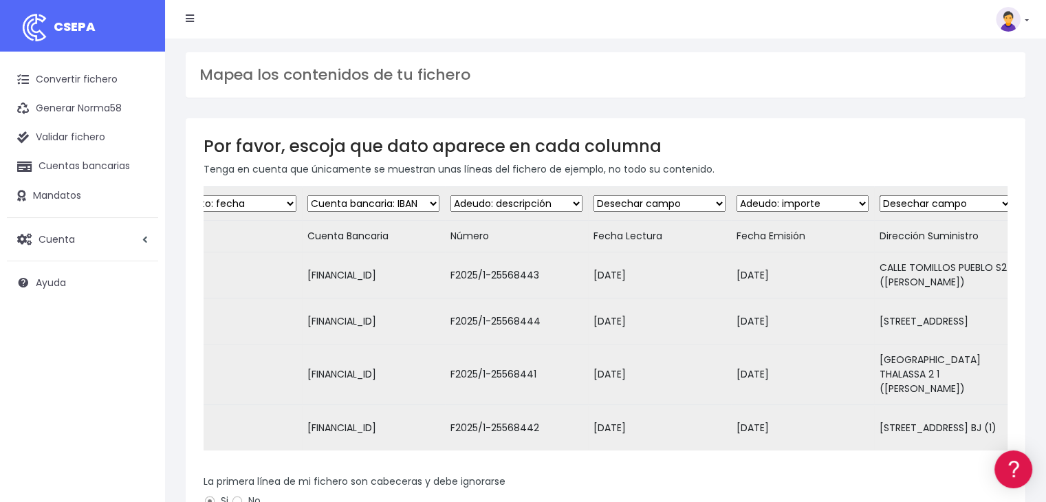
scroll to position [0, 844]
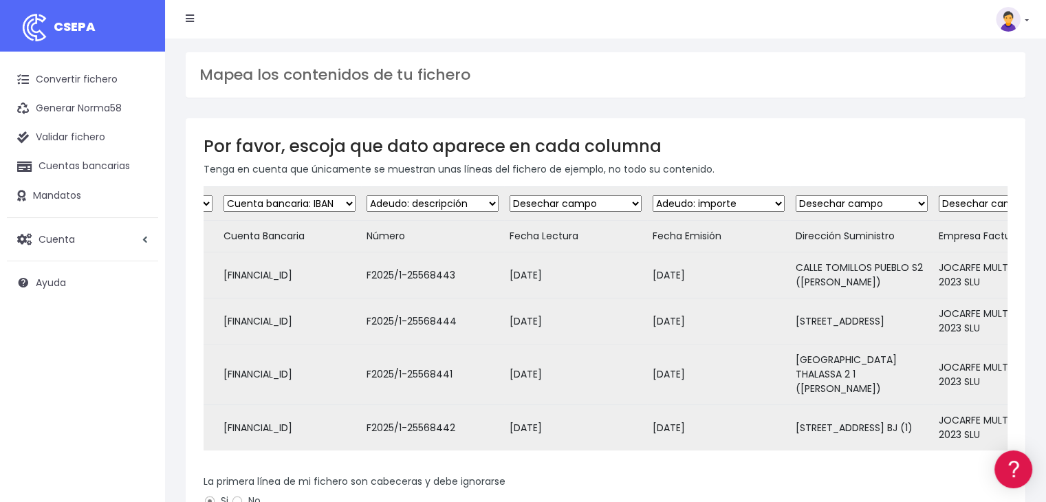
click at [468, 199] on select "Desechar campo Cliente: nombre Cliente: DNI Cliente: Email Cliente: Dirección C…" at bounding box center [433, 203] width 132 height 17
select select "dismiss"
click at [368, 195] on select "Desechar campo Cliente: nombre Cliente: DNI Cliente: Email Cliente: Dirección C…" at bounding box center [433, 203] width 132 height 17
click at [619, 206] on select "Desechar campo Cliente: nombre Cliente: DNI Cliente: Email Cliente: Dirección C…" at bounding box center [576, 203] width 132 height 17
click at [510, 195] on select "Desechar campo Cliente: nombre Cliente: DNI Cliente: Email Cliente: Dirección C…" at bounding box center [576, 203] width 132 height 17
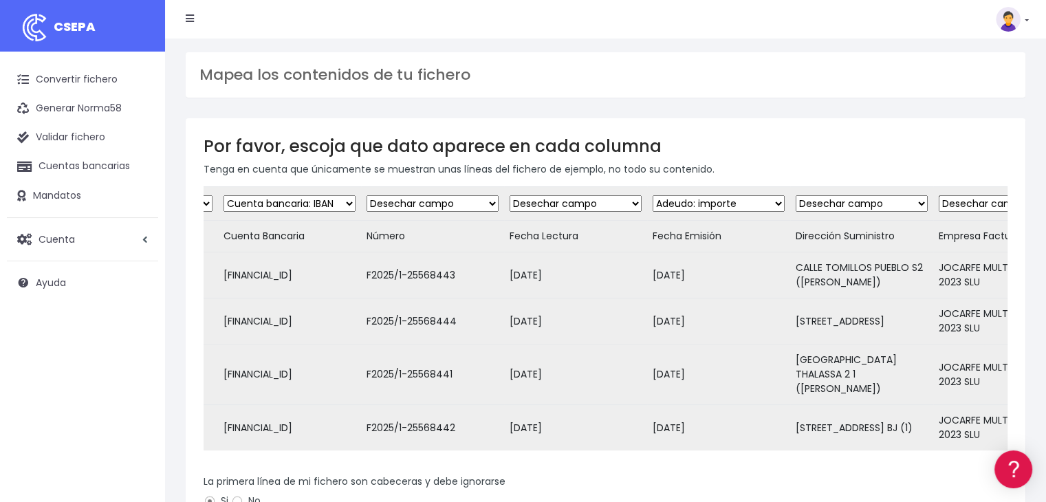
click at [752, 199] on select "Desechar campo Cliente: nombre Cliente: DNI Cliente: Email Cliente: Dirección C…" at bounding box center [719, 203] width 132 height 17
select select "dismiss"
click at [653, 195] on select "Desechar campo Cliente: nombre Cliente: DNI Cliente: Email Cliente: Dirección C…" at bounding box center [719, 203] width 132 height 17
click at [908, 203] on select "Desechar campo Cliente: nombre Cliente: DNI Cliente: Email Cliente: Dirección C…" at bounding box center [862, 203] width 132 height 17
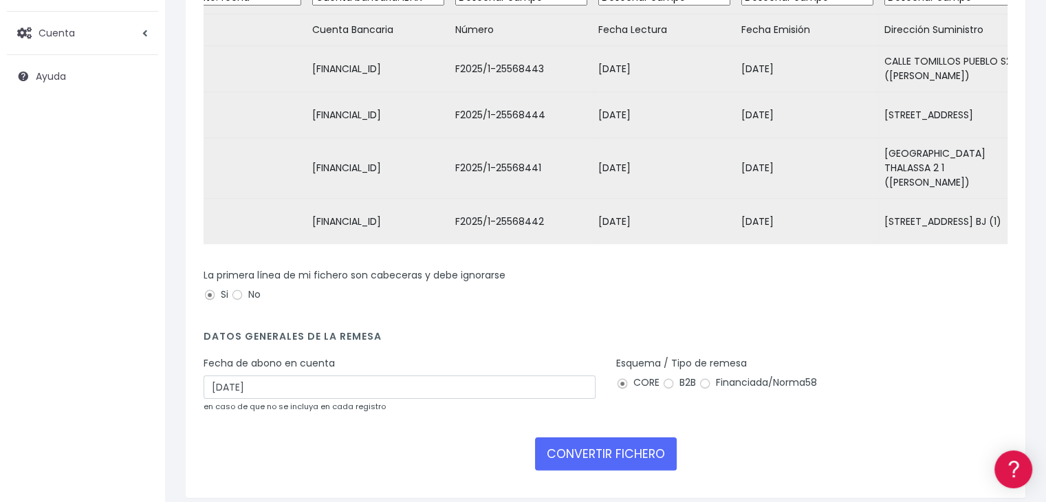
scroll to position [0, 0]
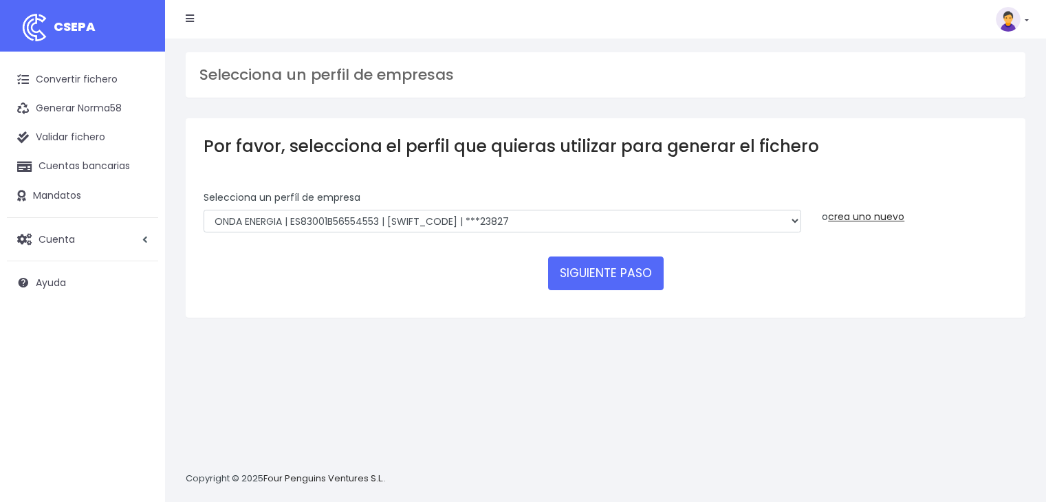
select select "2532"
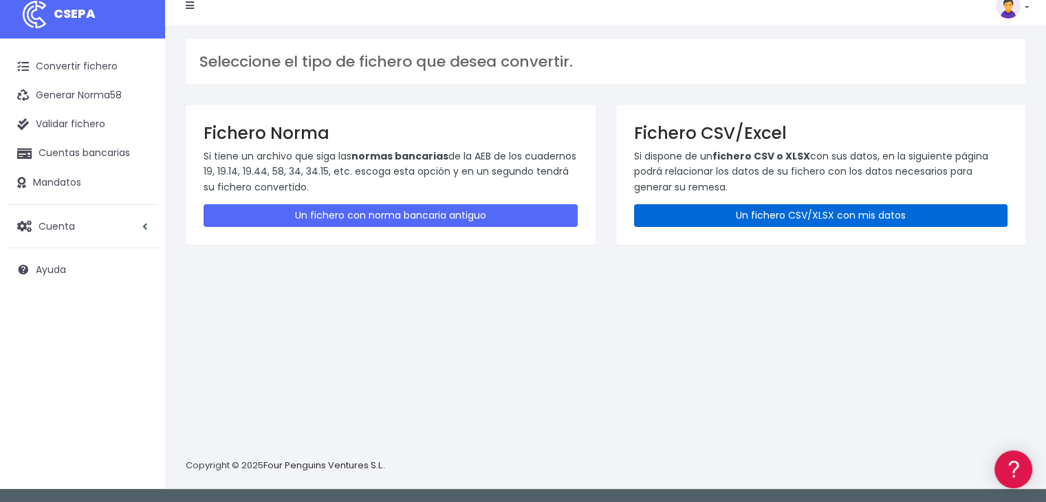
click at [756, 219] on link "Un fichero CSV/XLSX con mis datos" at bounding box center [821, 215] width 374 height 23
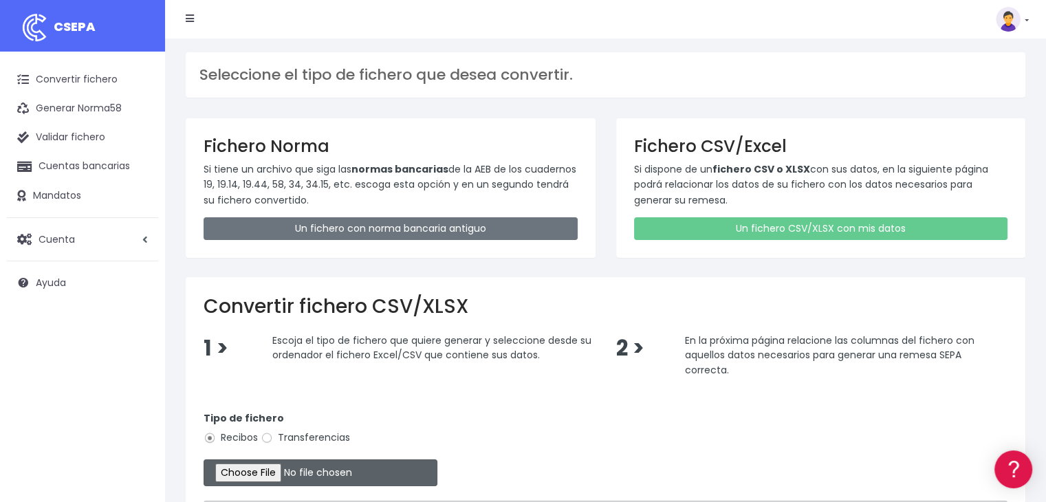
click at [287, 466] on input "file" at bounding box center [321, 472] width 234 height 27
type input "C:\fakepath\Jocarfe enviado 05-09-25.xlsx"
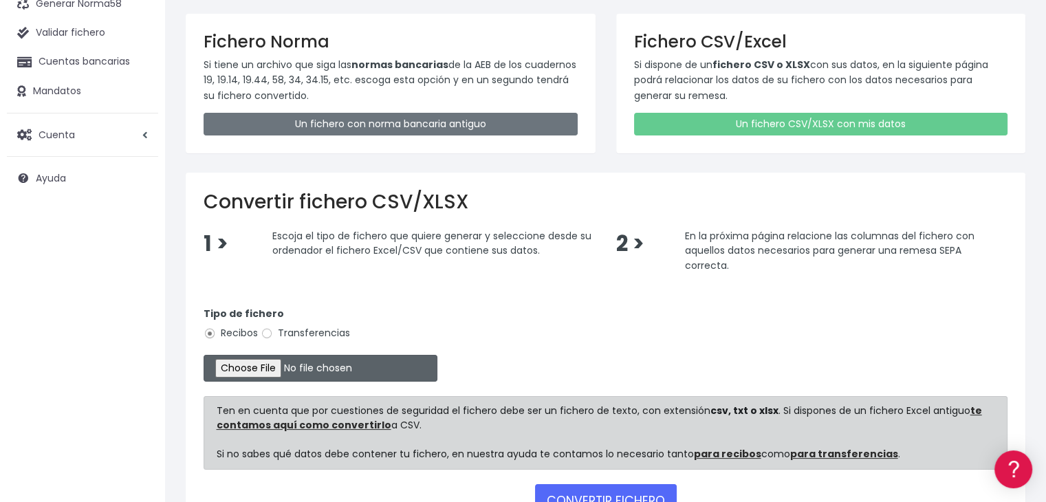
scroll to position [205, 0]
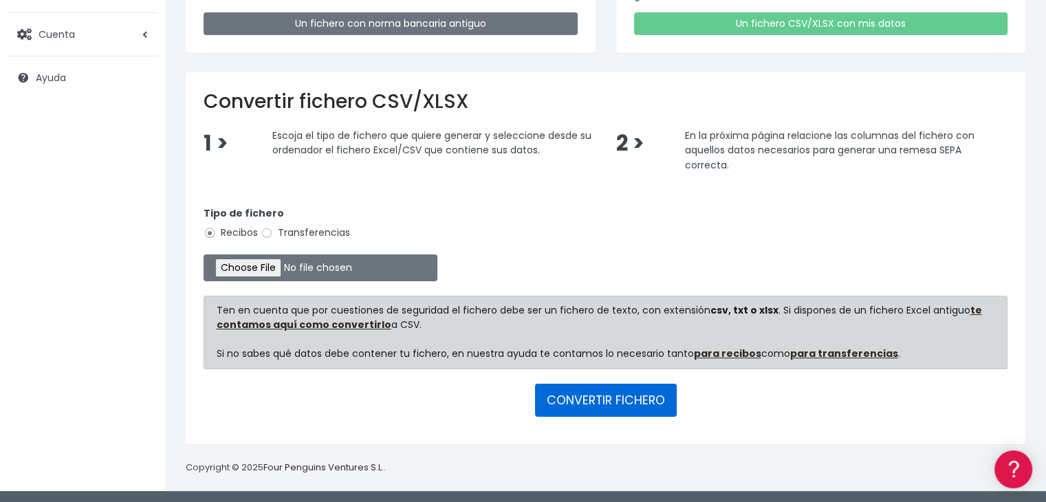
click at [646, 397] on button "CONVERTIR FICHERO" at bounding box center [606, 400] width 142 height 33
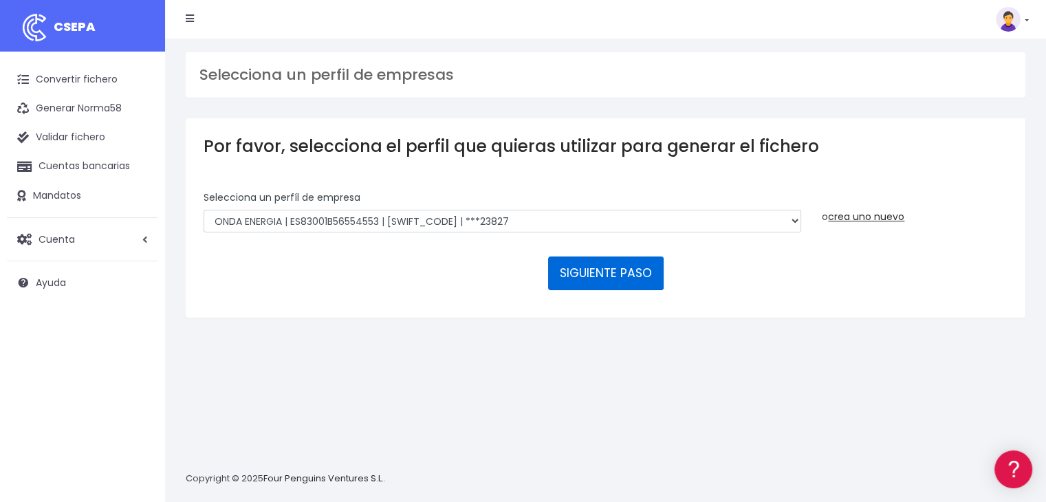
click at [580, 270] on button "SIGUIENTE PASO" at bounding box center [606, 273] width 116 height 33
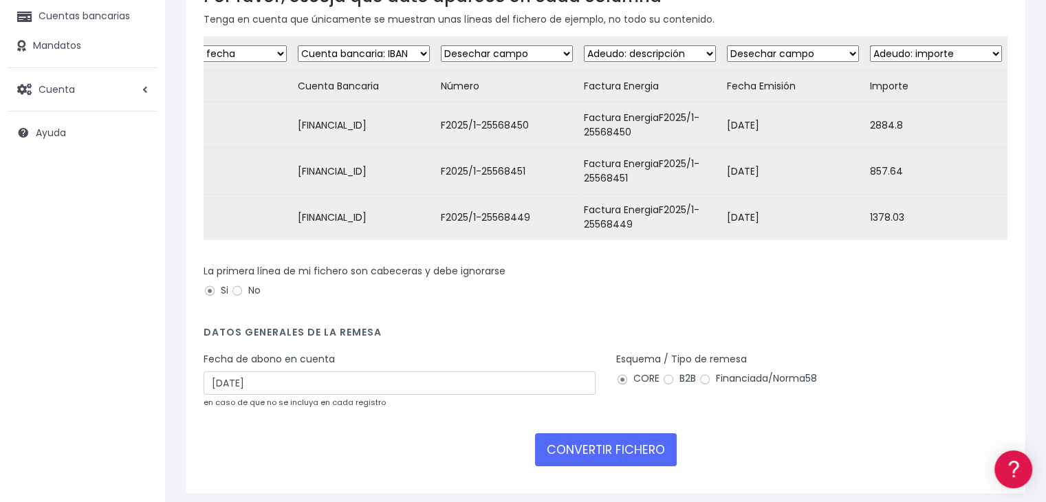
scroll to position [206, 0]
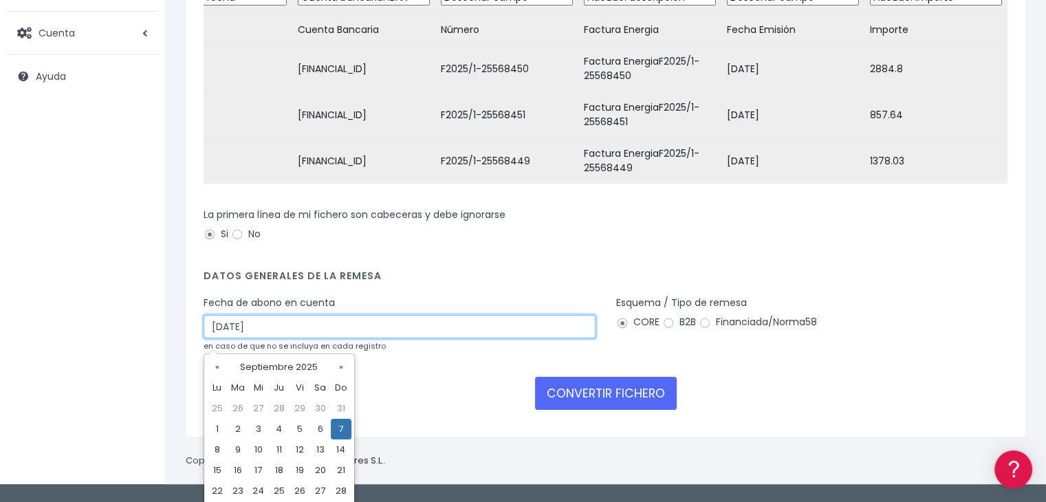
click at [525, 338] on input "07/09/2025" at bounding box center [400, 326] width 392 height 23
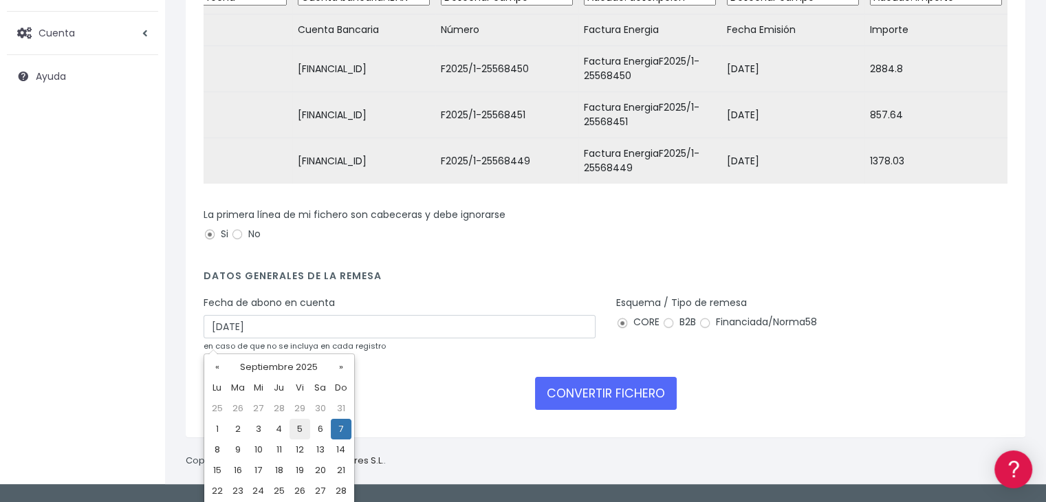
click at [296, 427] on td "5" at bounding box center [300, 429] width 21 height 21
type input "05/09/2025"
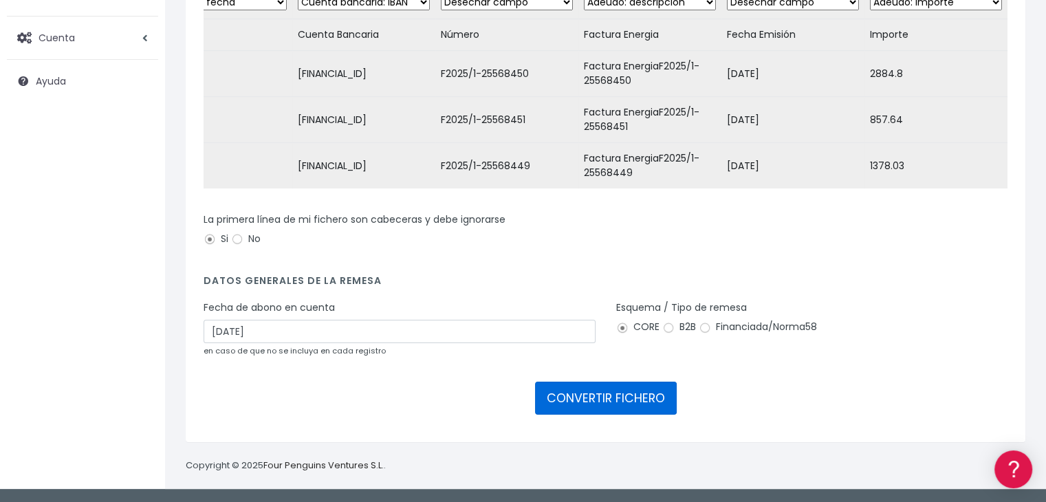
drag, startPoint x: 602, startPoint y: 395, endPoint x: 602, endPoint y: 386, distance: 9.6
click at [602, 395] on button "CONVERTIR FICHERO" at bounding box center [606, 398] width 142 height 33
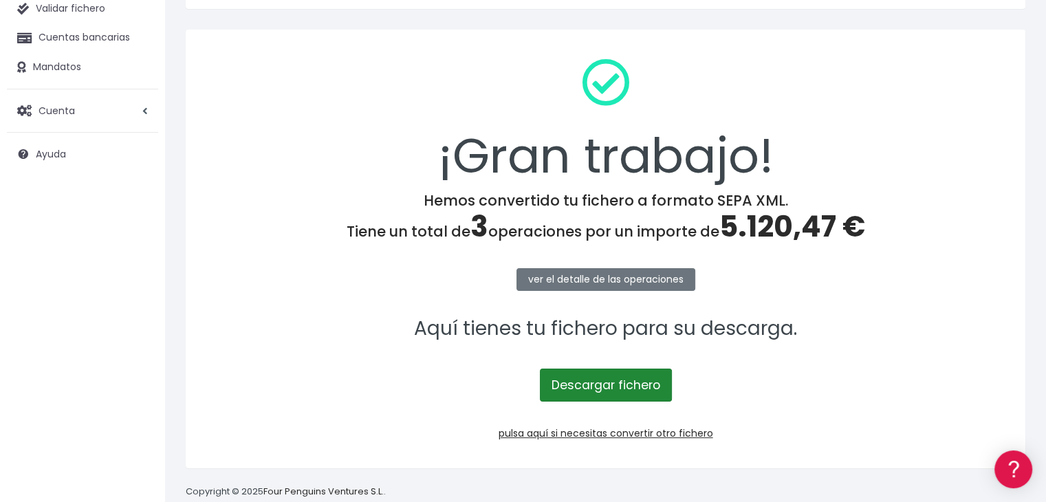
scroll to position [138, 0]
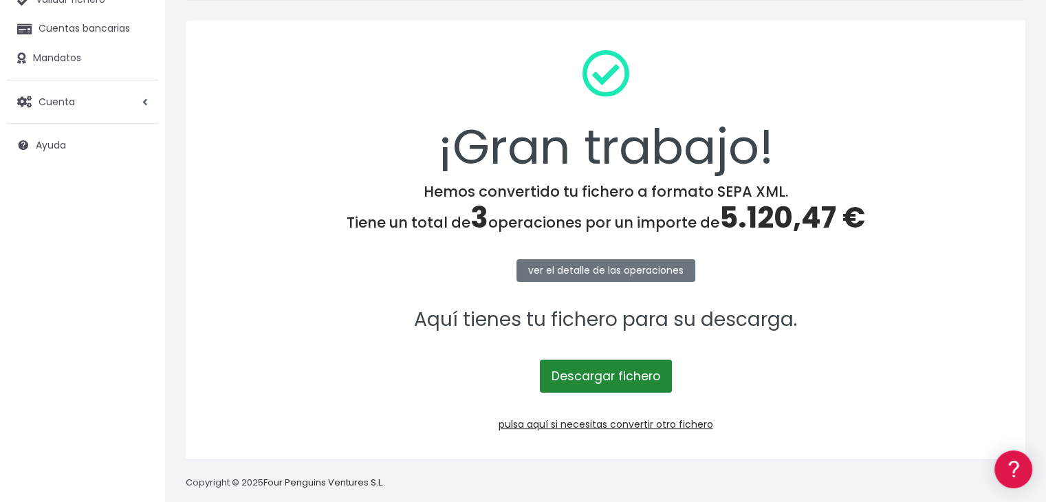
click at [615, 378] on link "Descargar fichero" at bounding box center [606, 376] width 132 height 33
